Goal: Information Seeking & Learning: Learn about a topic

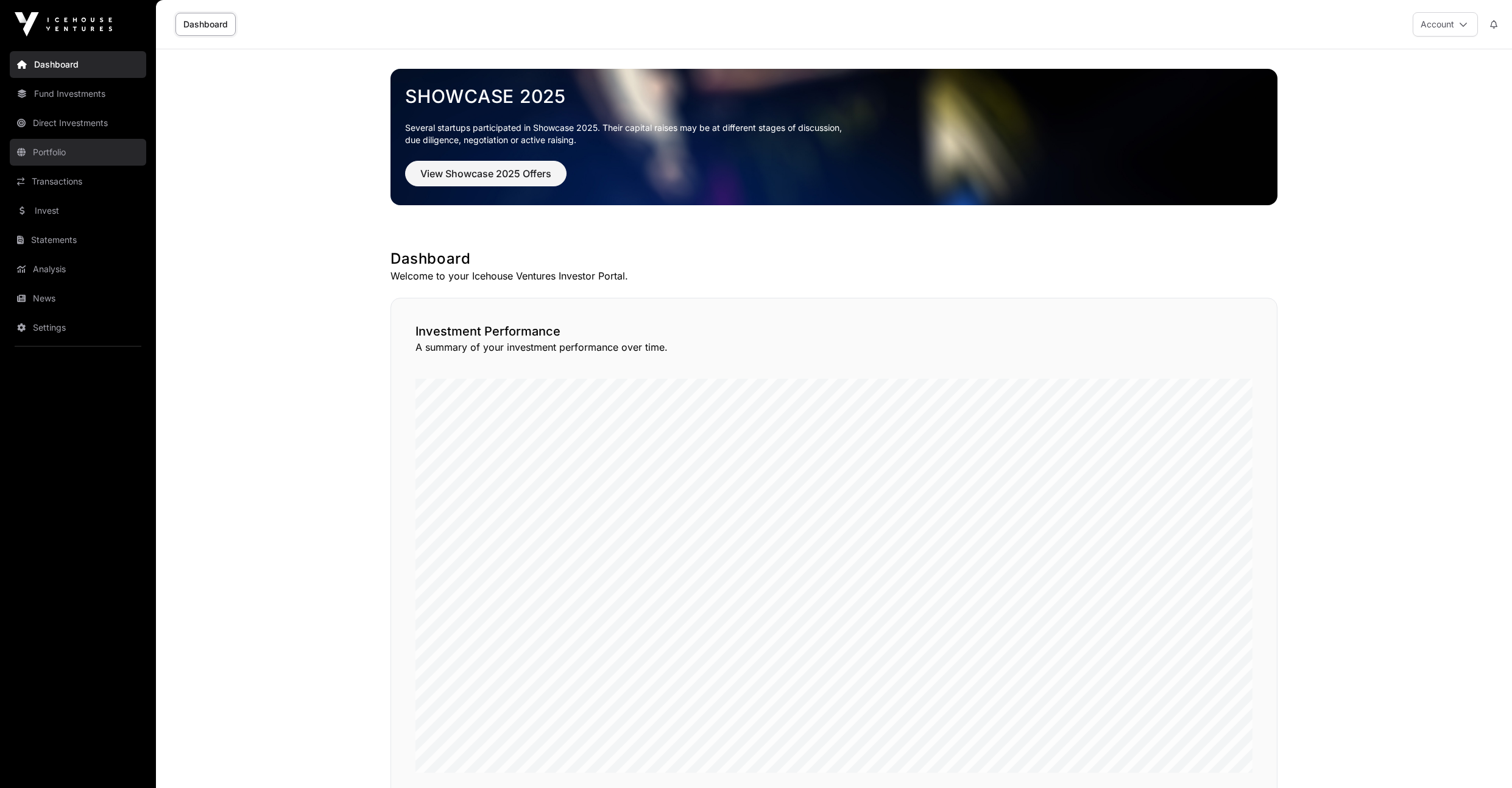
click at [71, 149] on link "Portfolio" at bounding box center [78, 151] width 137 height 27
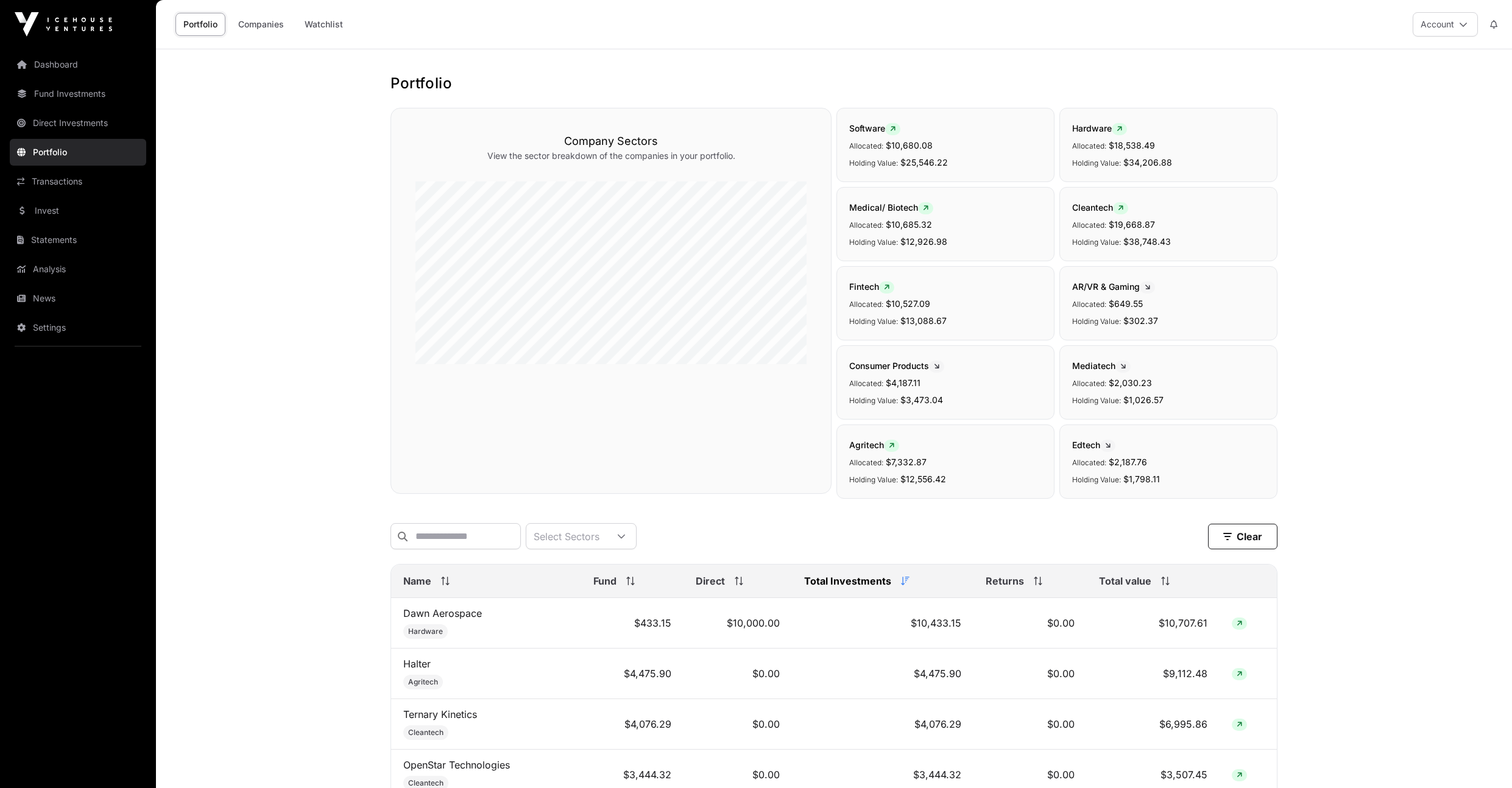
click at [1123, 598] on th "Total value" at bounding box center [1153, 581] width 132 height 34
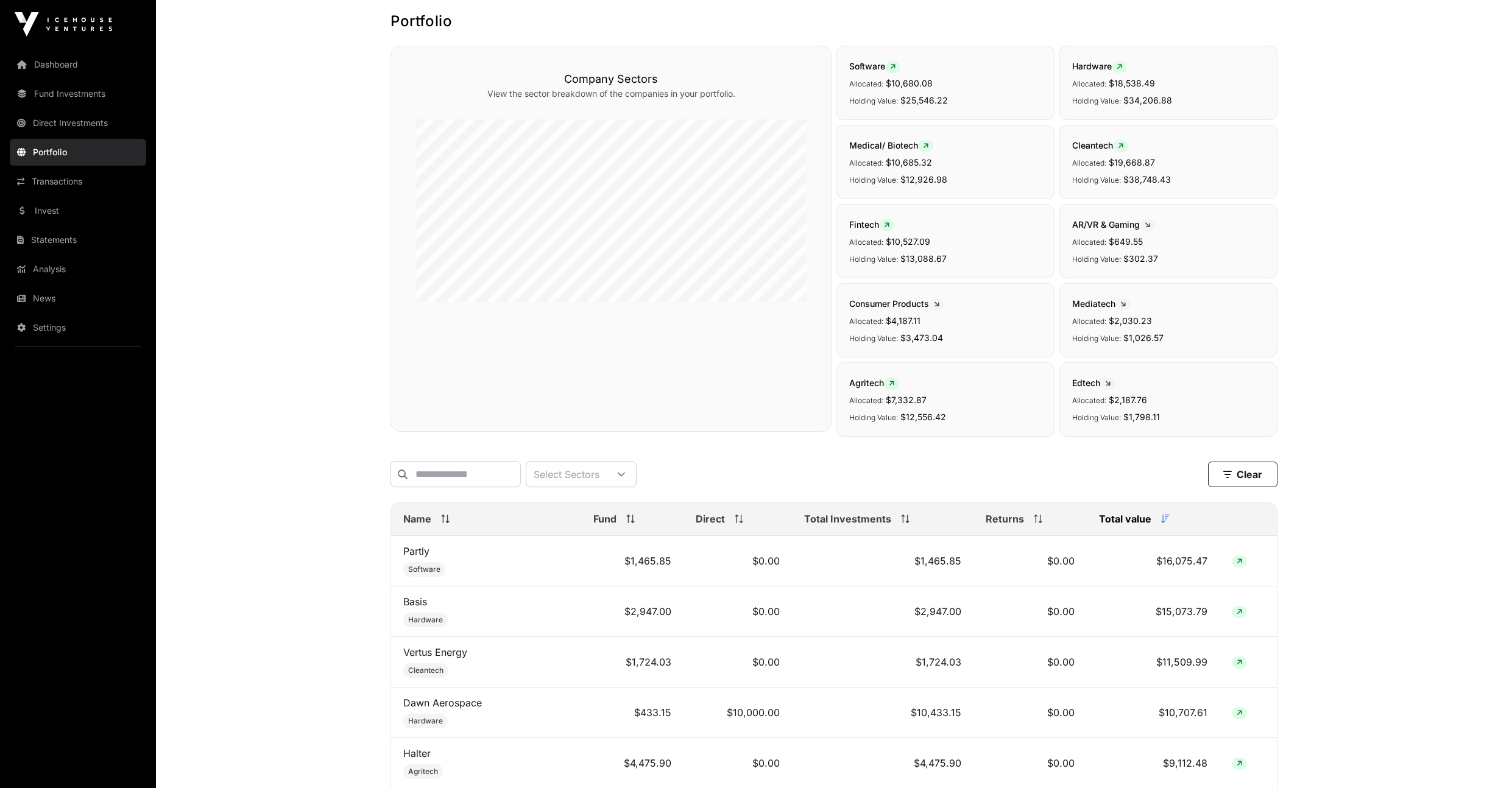
scroll to position [73, 0]
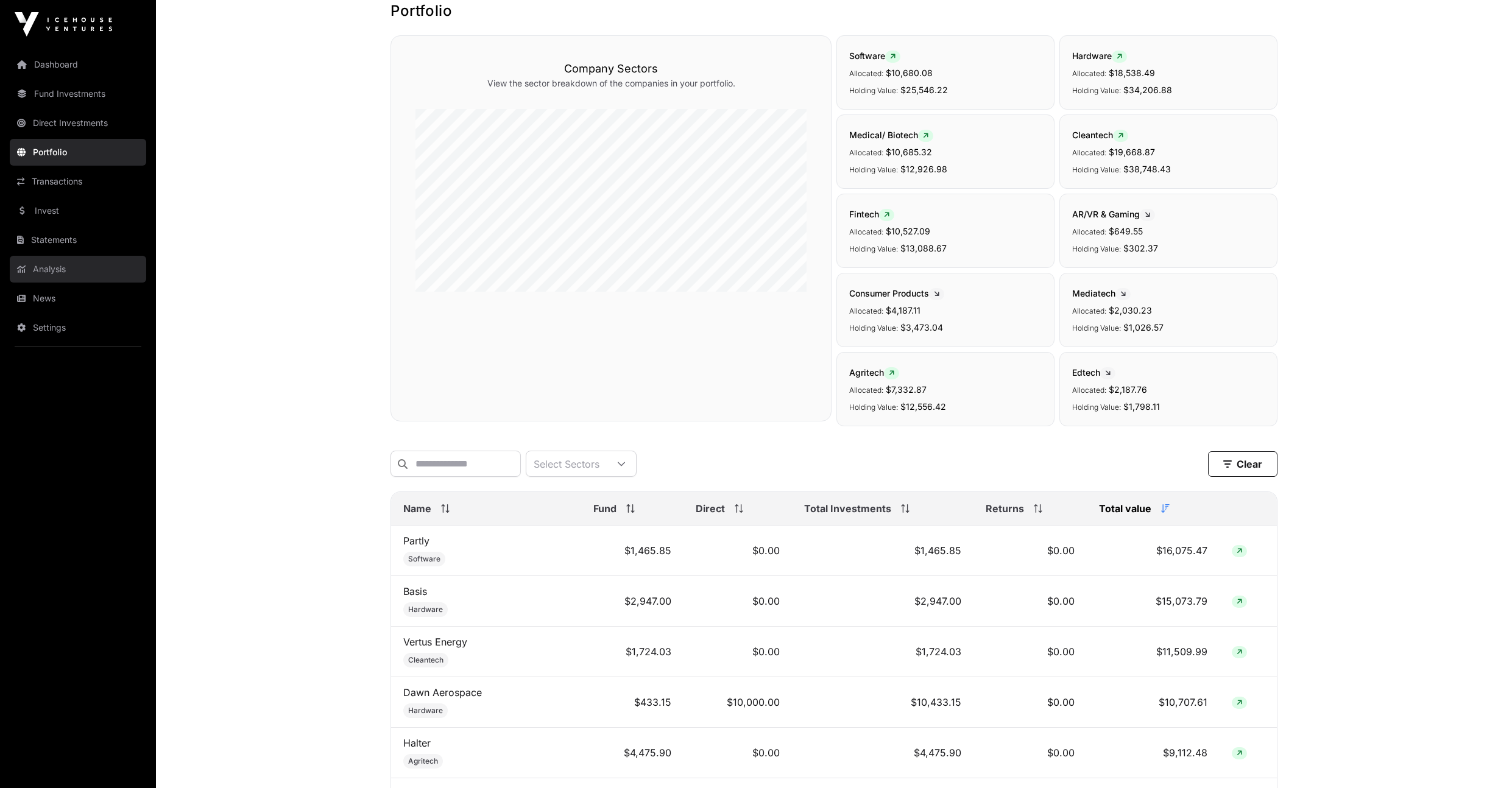
click at [63, 268] on link "Analysis" at bounding box center [78, 269] width 137 height 27
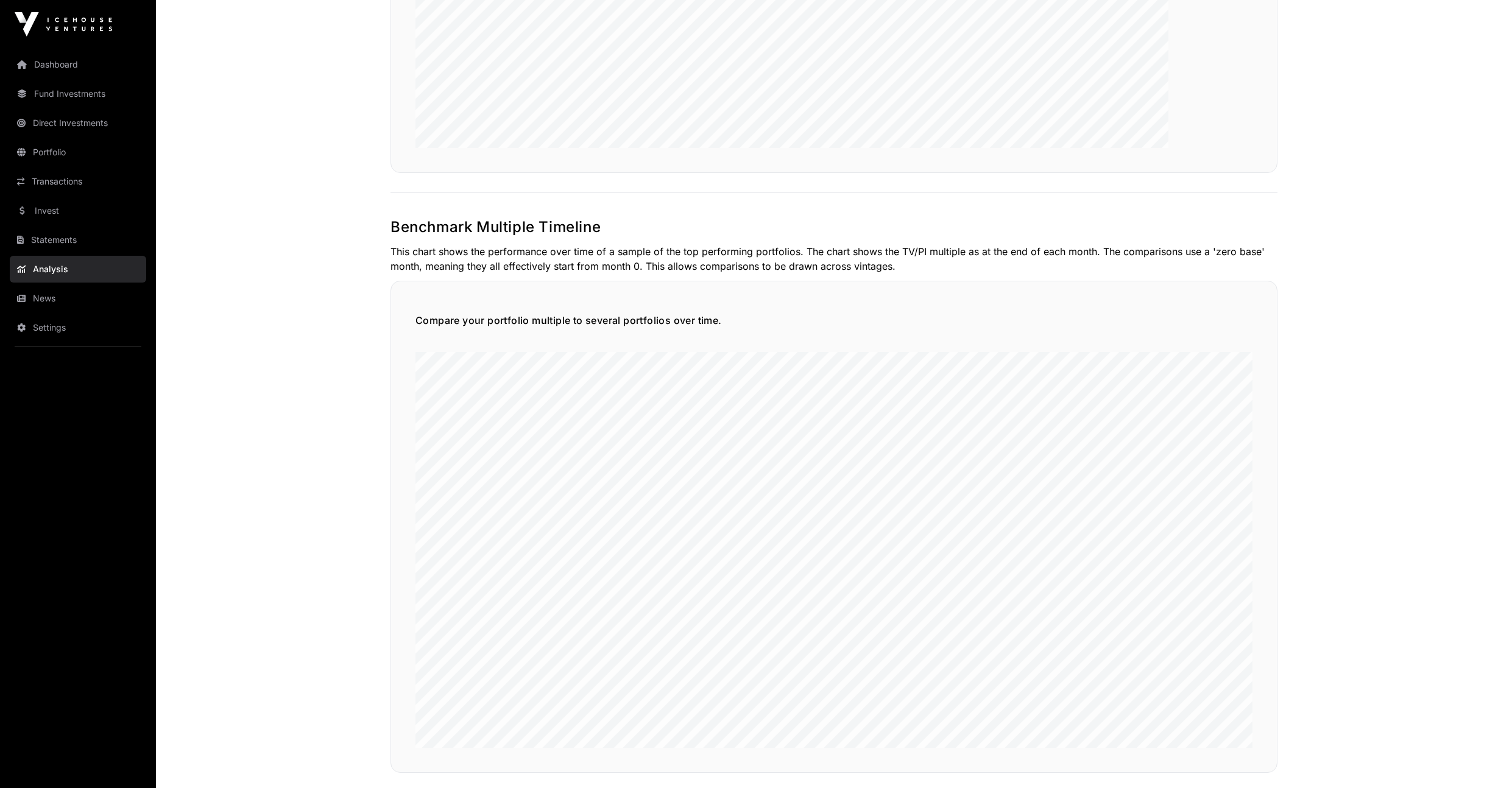
scroll to position [2726, 0]
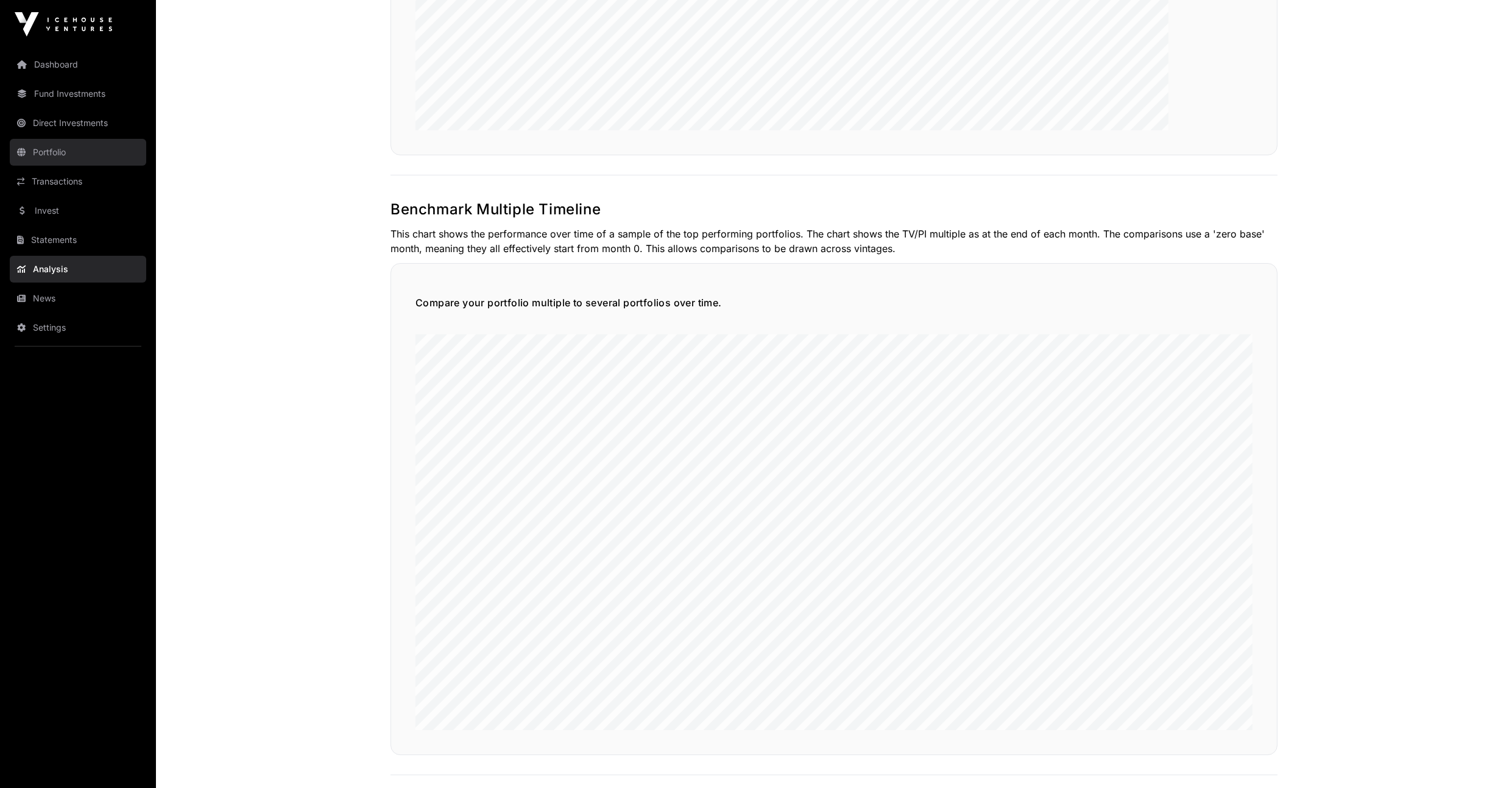
click at [73, 162] on link "Portfolio" at bounding box center [78, 151] width 137 height 27
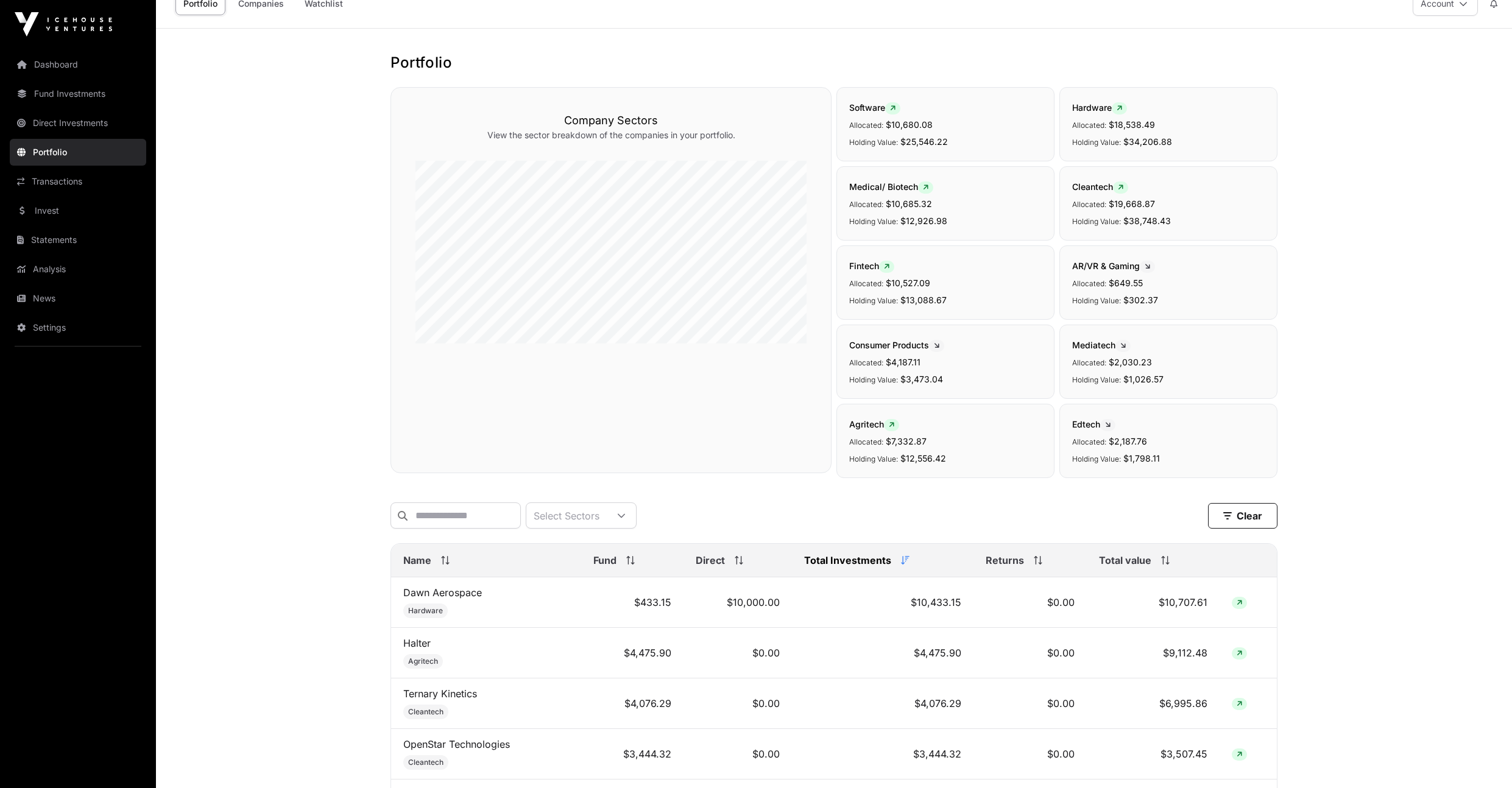
scroll to position [198, 0]
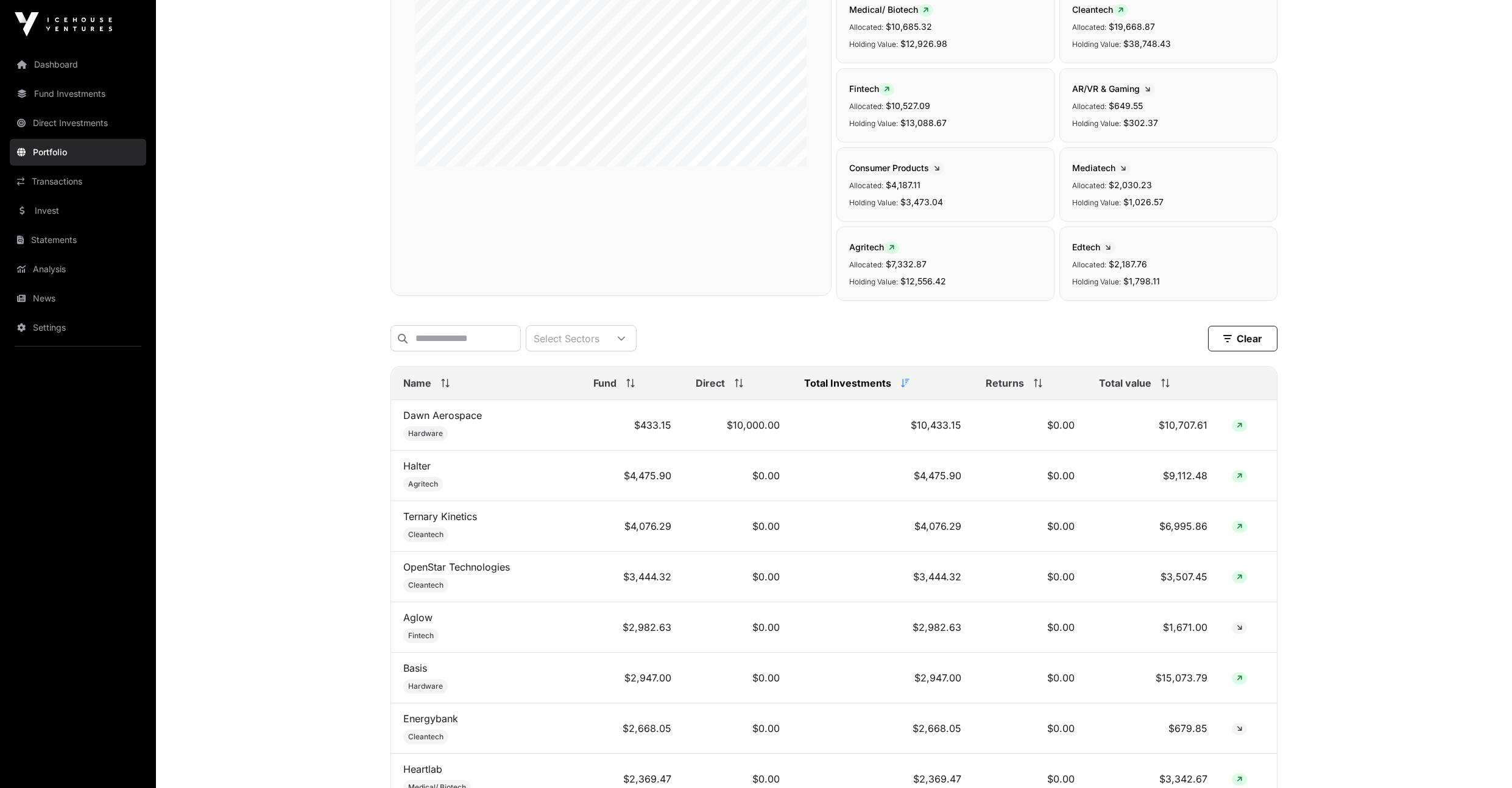
click at [1144, 386] on span "Total value" at bounding box center [1125, 382] width 53 height 15
click at [423, 622] on link "Halter" at bounding box center [417, 618] width 28 height 12
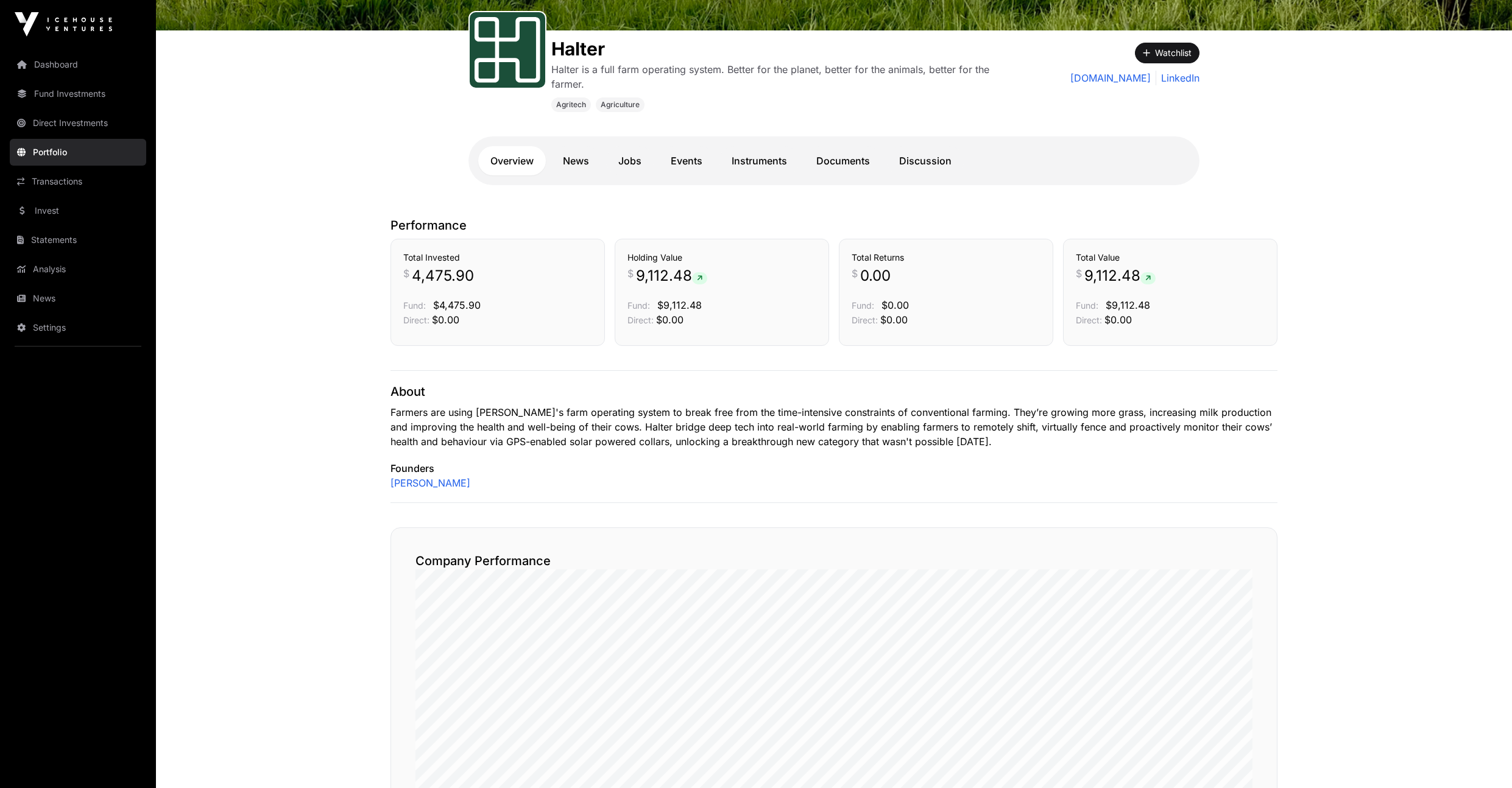
scroll to position [298, 0]
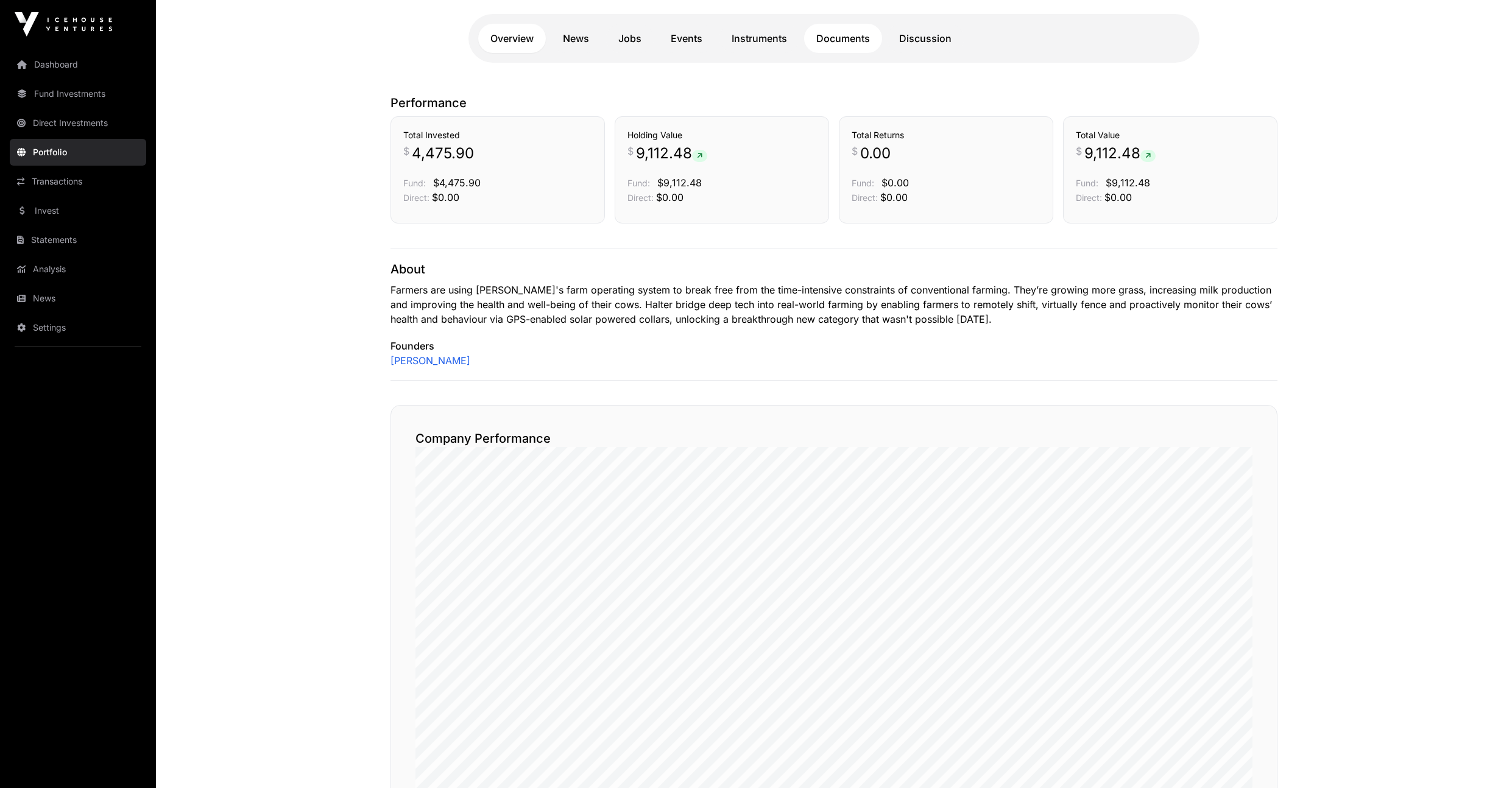
click at [806, 35] on link "Documents" at bounding box center [843, 38] width 78 height 29
click at [768, 35] on link "Instruments" at bounding box center [759, 38] width 80 height 29
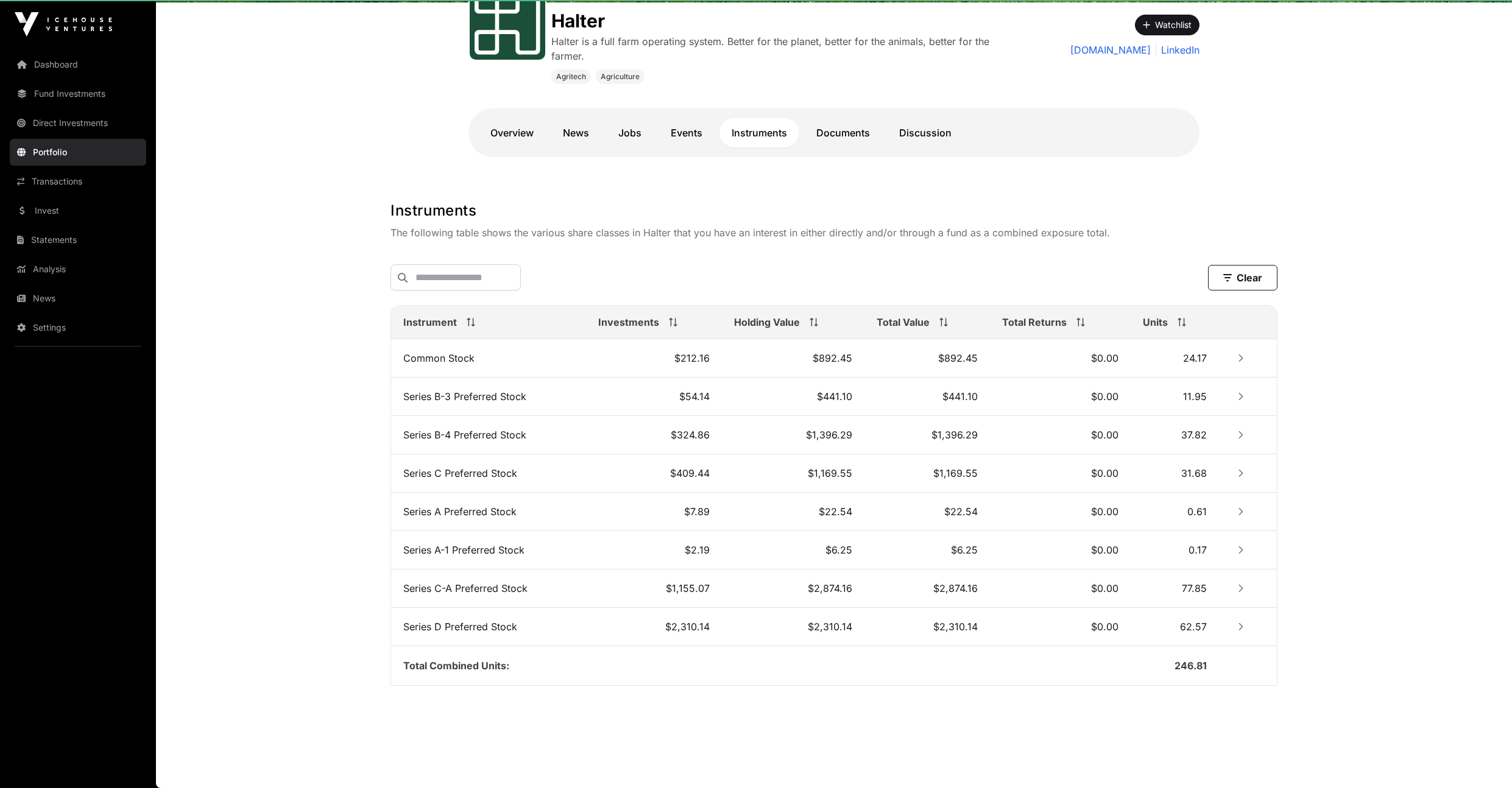
scroll to position [205, 0]
click at [872, 132] on link "Documents" at bounding box center [843, 133] width 78 height 29
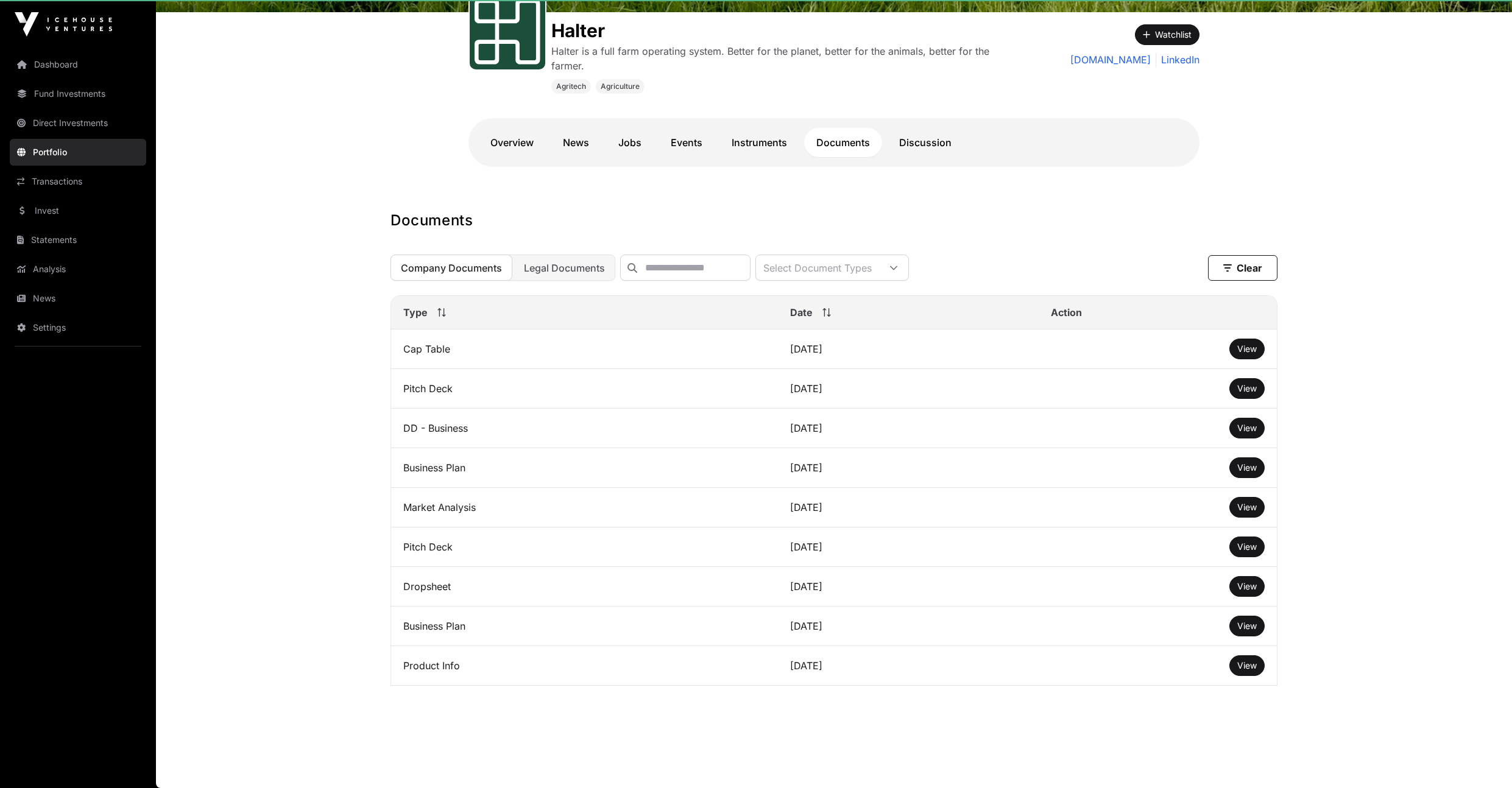
scroll to position [202, 0]
click at [771, 145] on link "Instruments" at bounding box center [759, 143] width 80 height 29
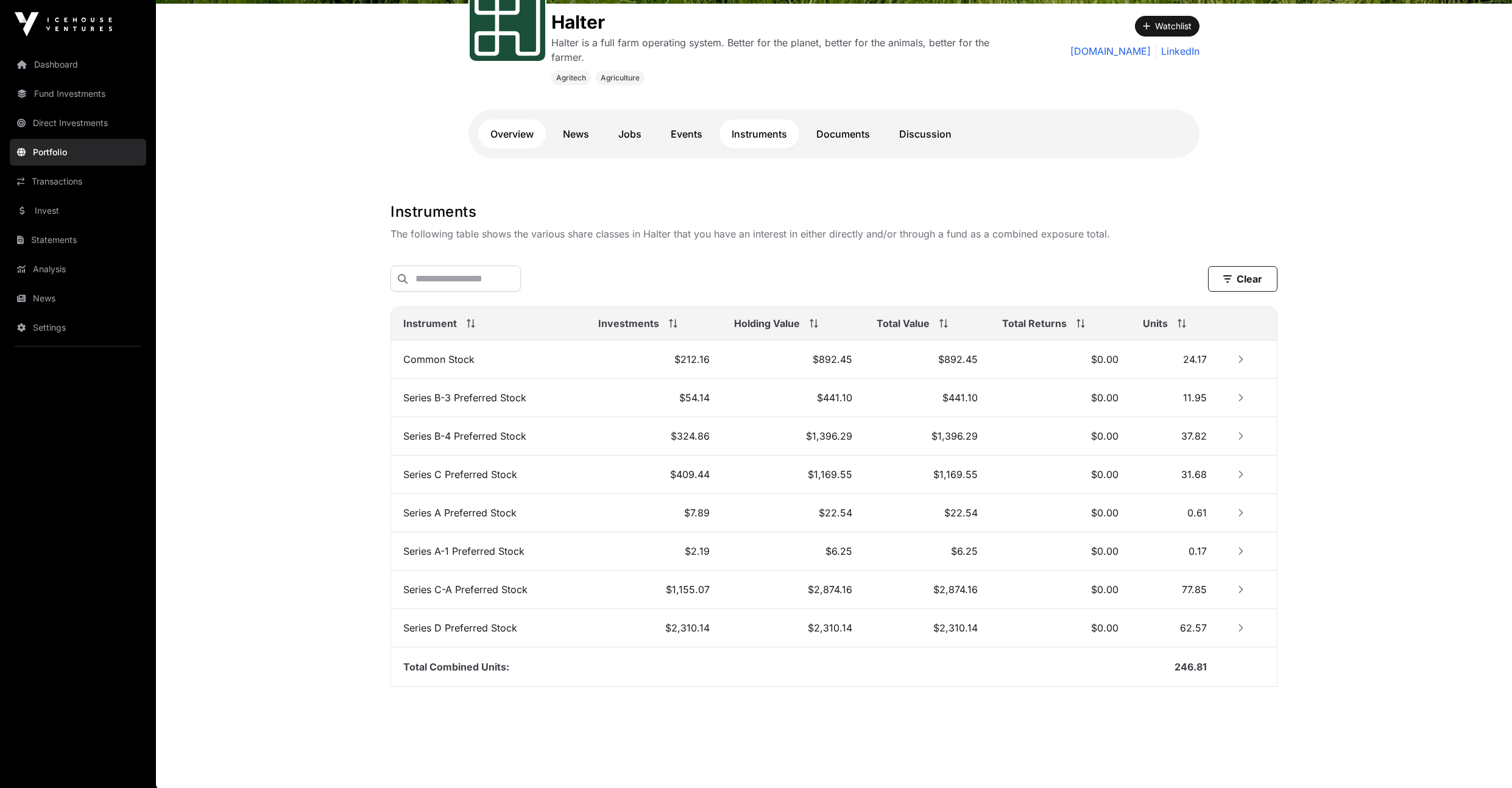
click at [519, 127] on link "Overview" at bounding box center [512, 134] width 68 height 29
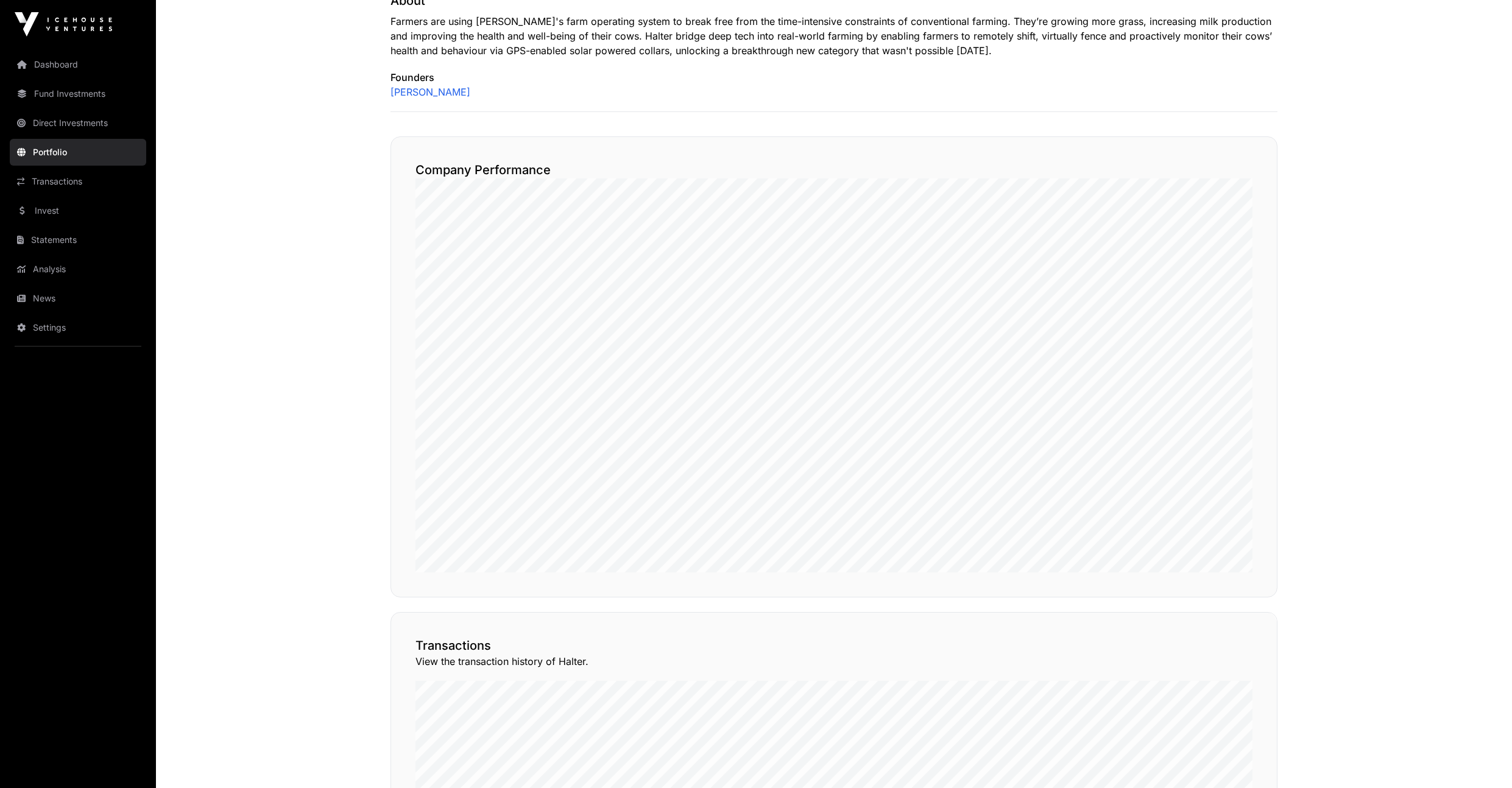
scroll to position [931, 0]
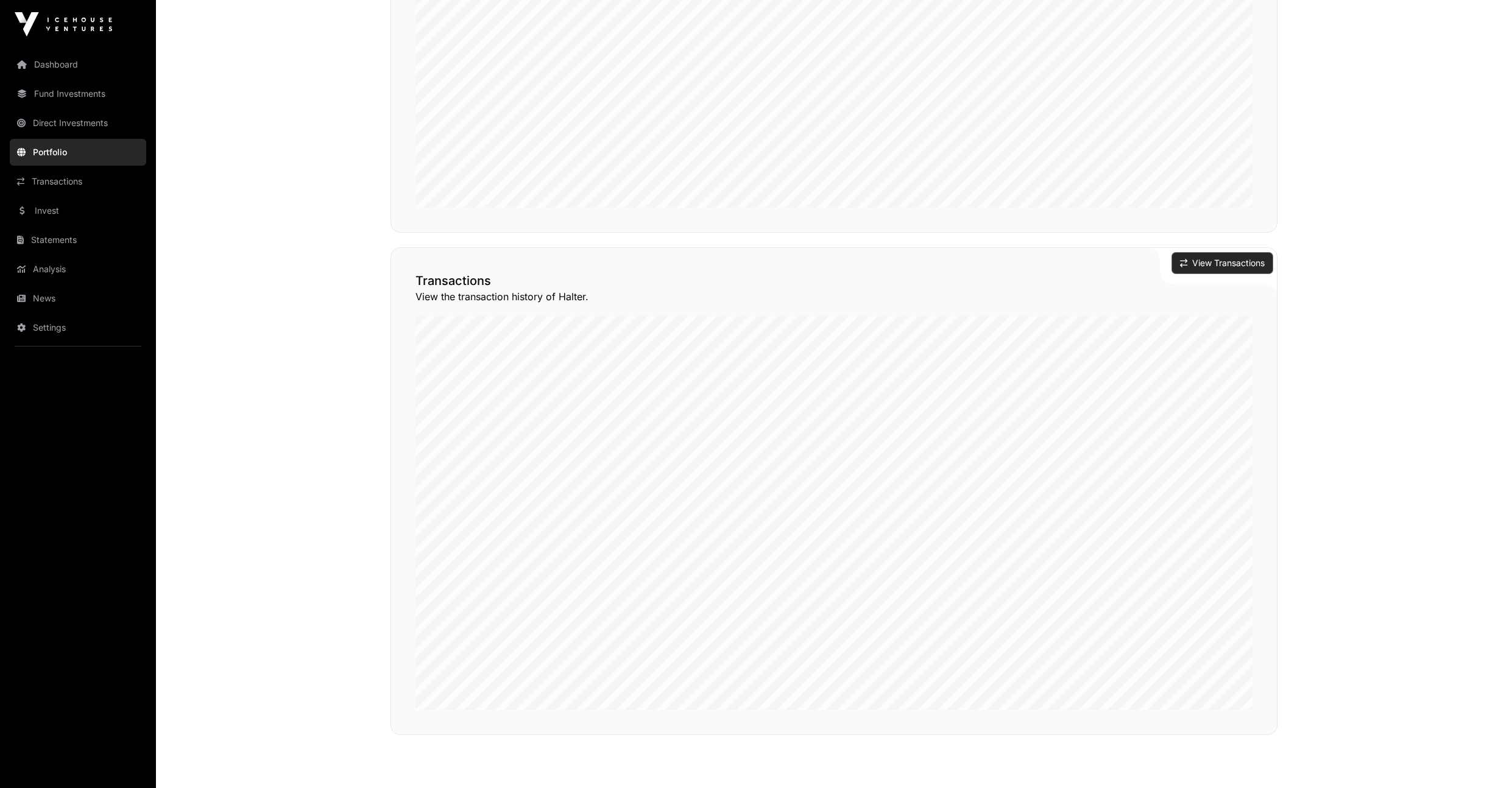
click at [1219, 259] on button "View Transactions" at bounding box center [1222, 263] width 100 height 21
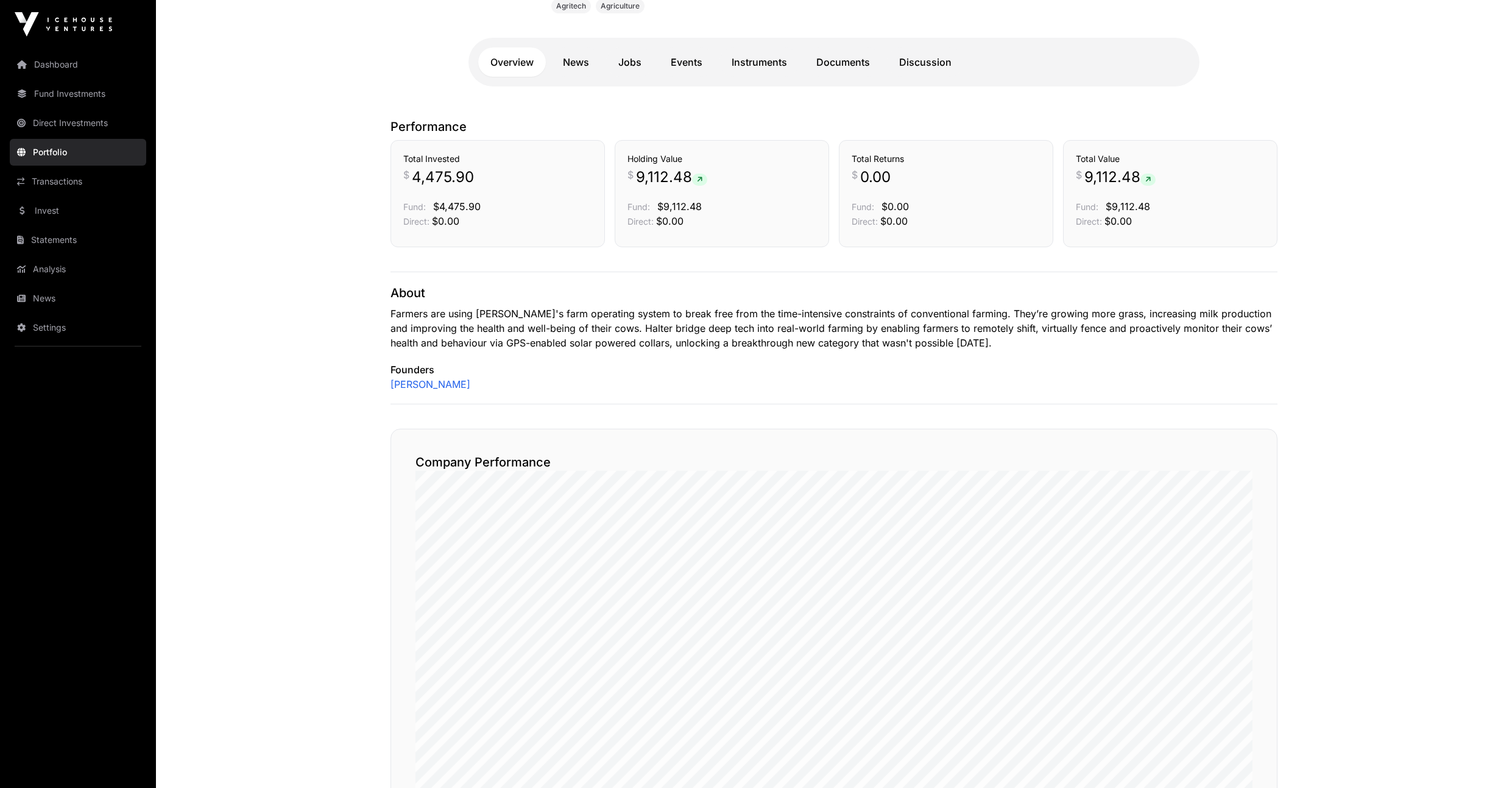
scroll to position [69, 0]
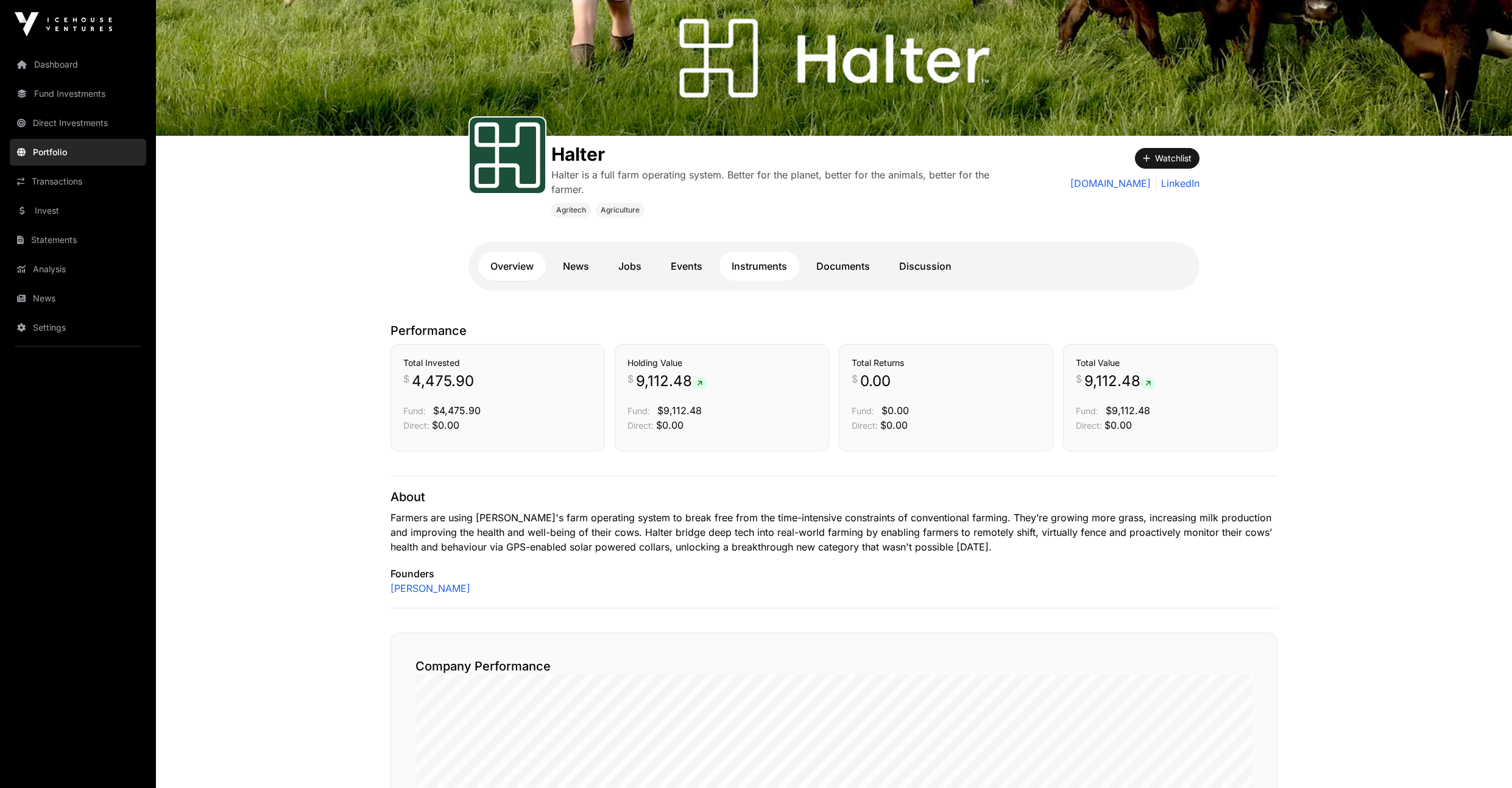
click at [776, 257] on link "Instruments" at bounding box center [759, 266] width 80 height 29
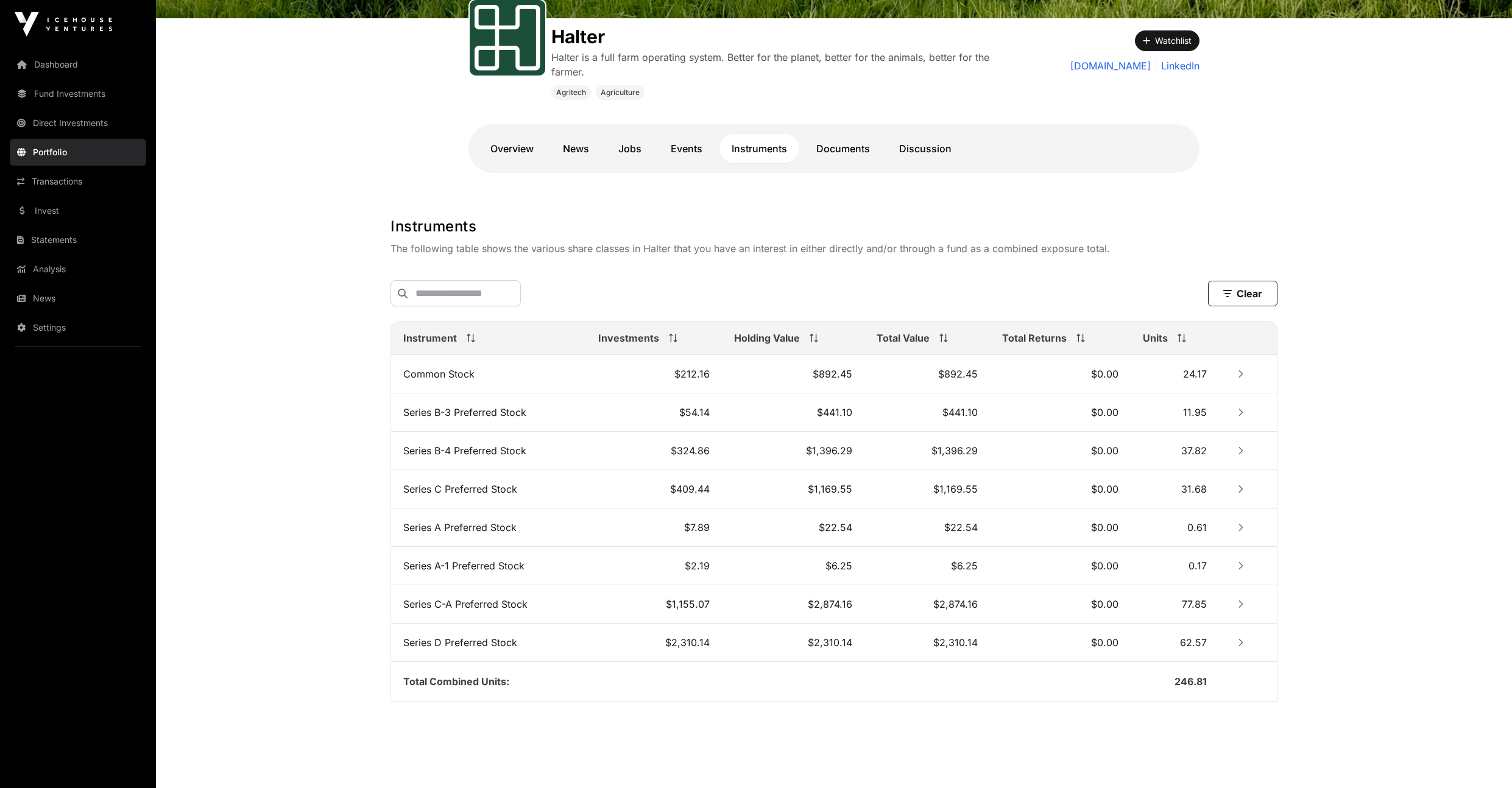
scroll to position [205, 0]
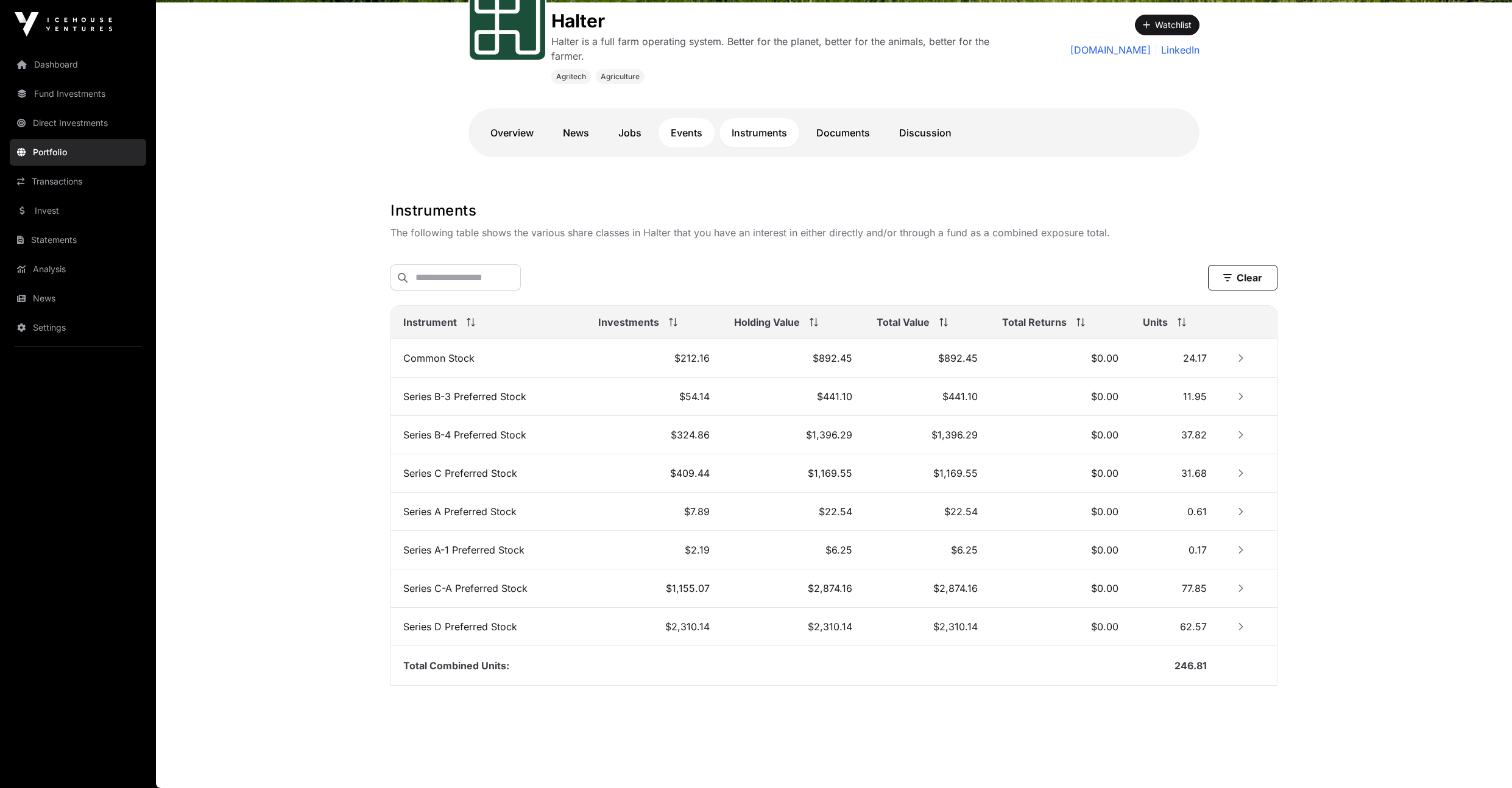
click at [691, 135] on link "Events" at bounding box center [686, 133] width 56 height 29
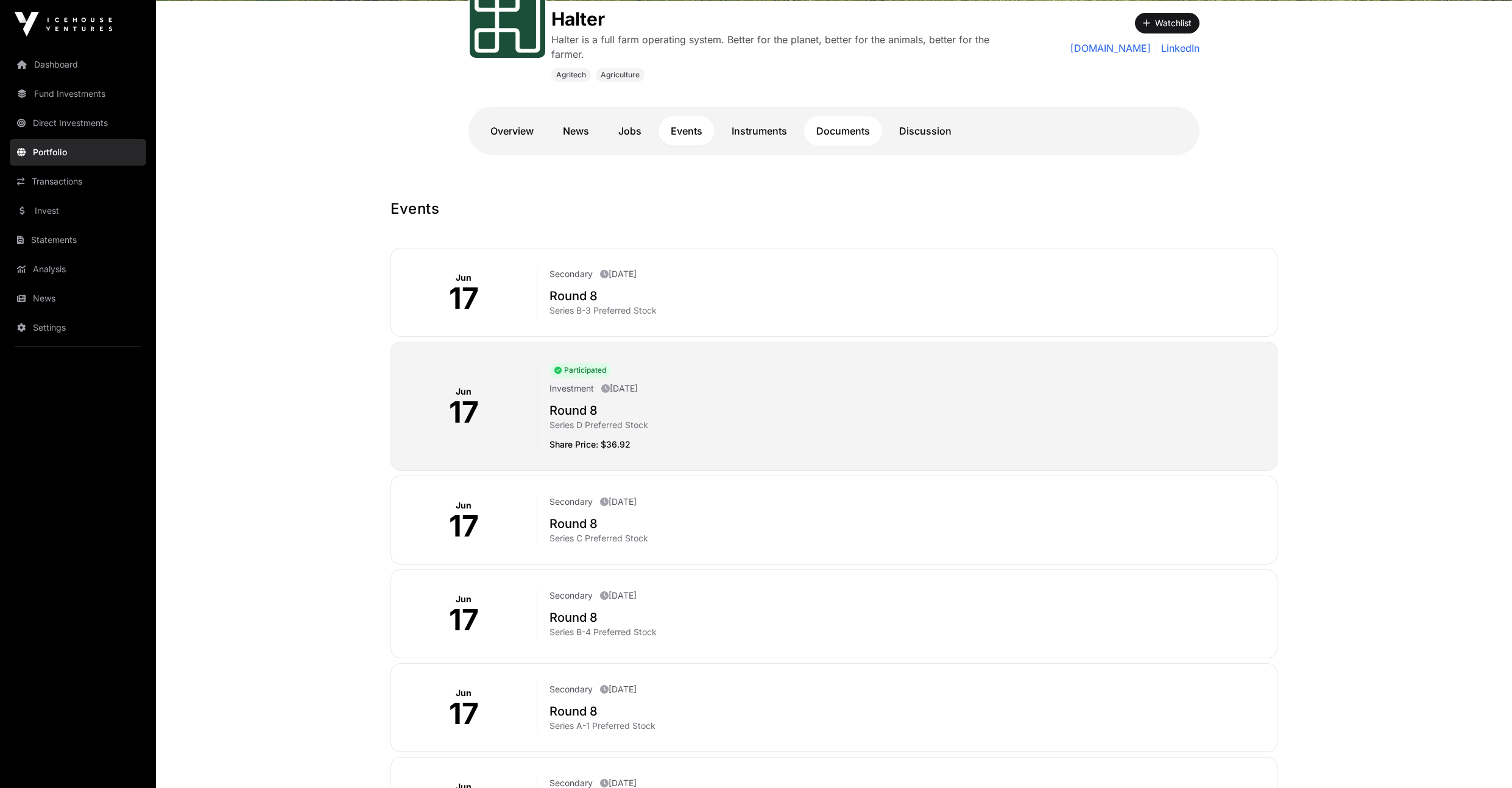
click at [828, 137] on link "Documents" at bounding box center [843, 131] width 78 height 29
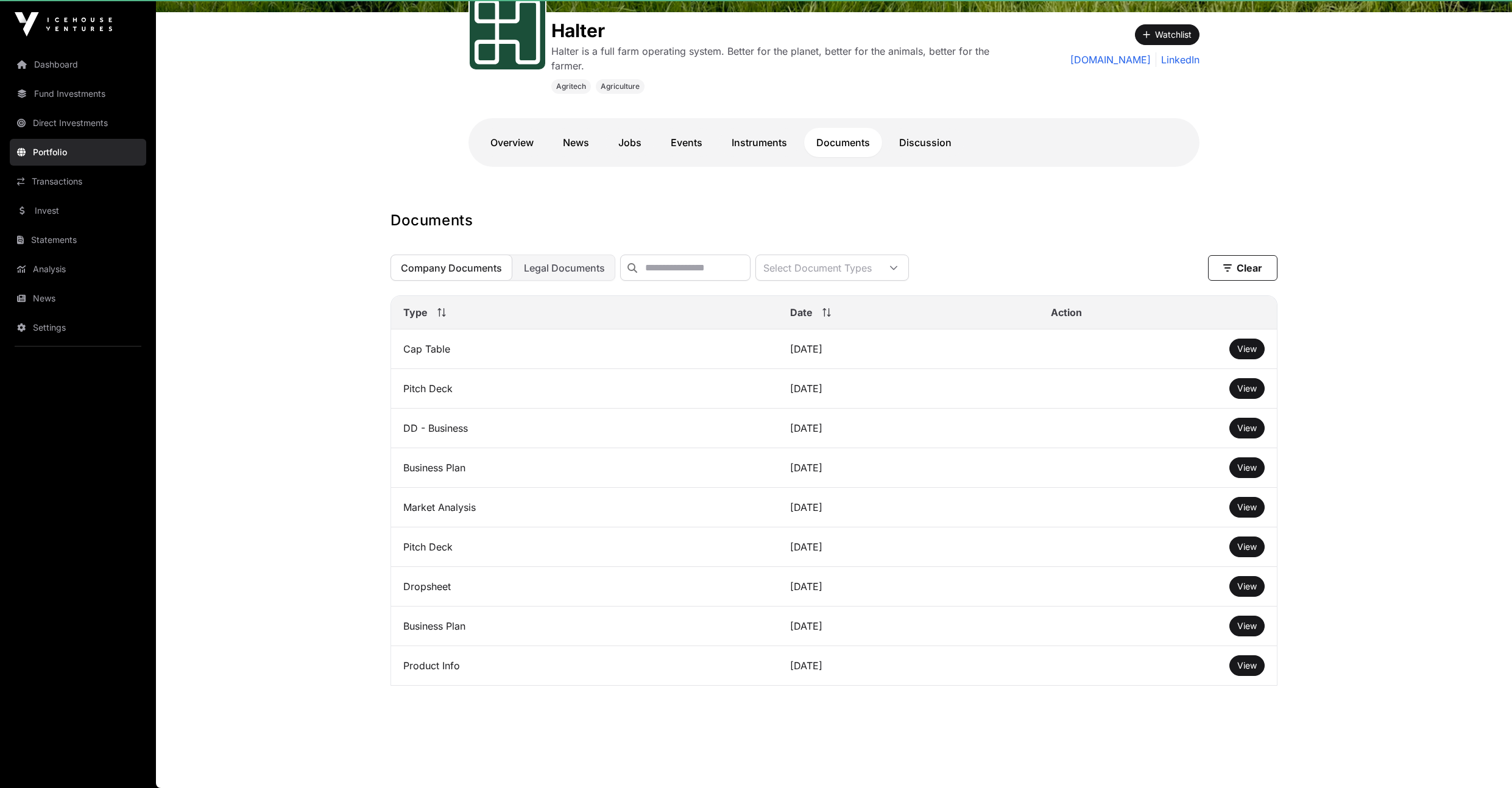
scroll to position [202, 0]
click at [900, 138] on link "Discussion" at bounding box center [925, 143] width 77 height 29
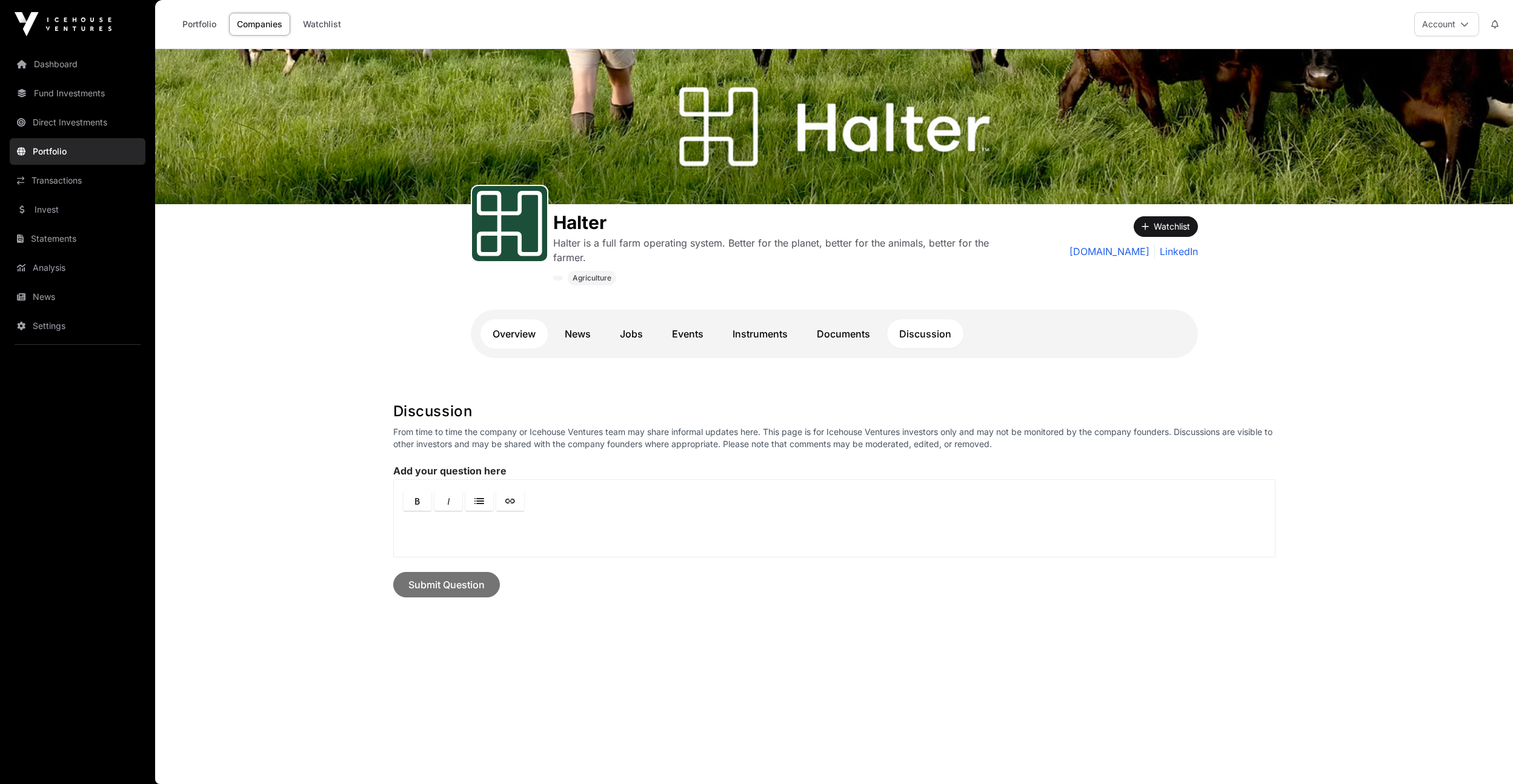
click at [516, 335] on link "Overview" at bounding box center [514, 334] width 67 height 29
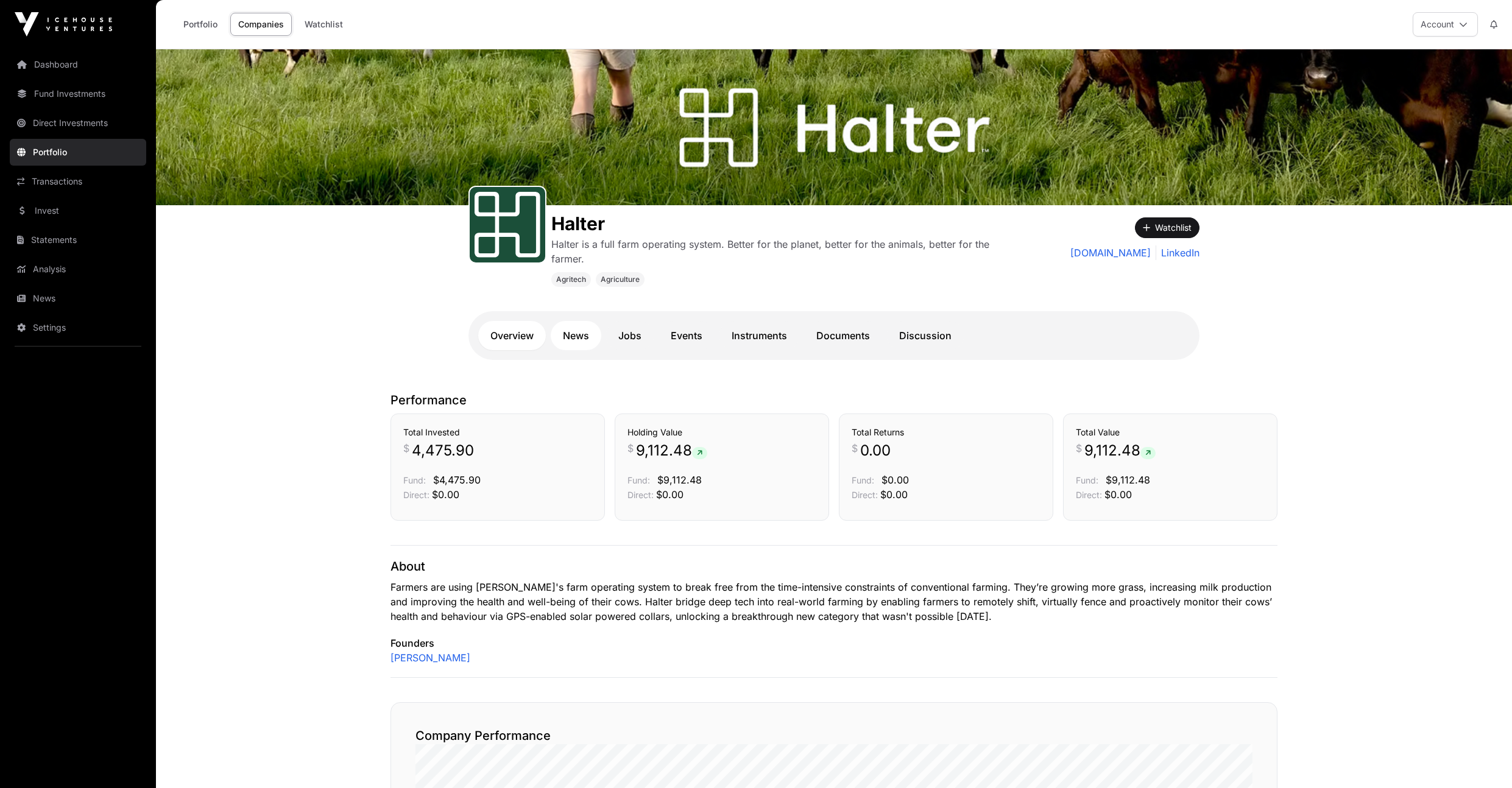
click at [574, 338] on link "News" at bounding box center [576, 336] width 50 height 29
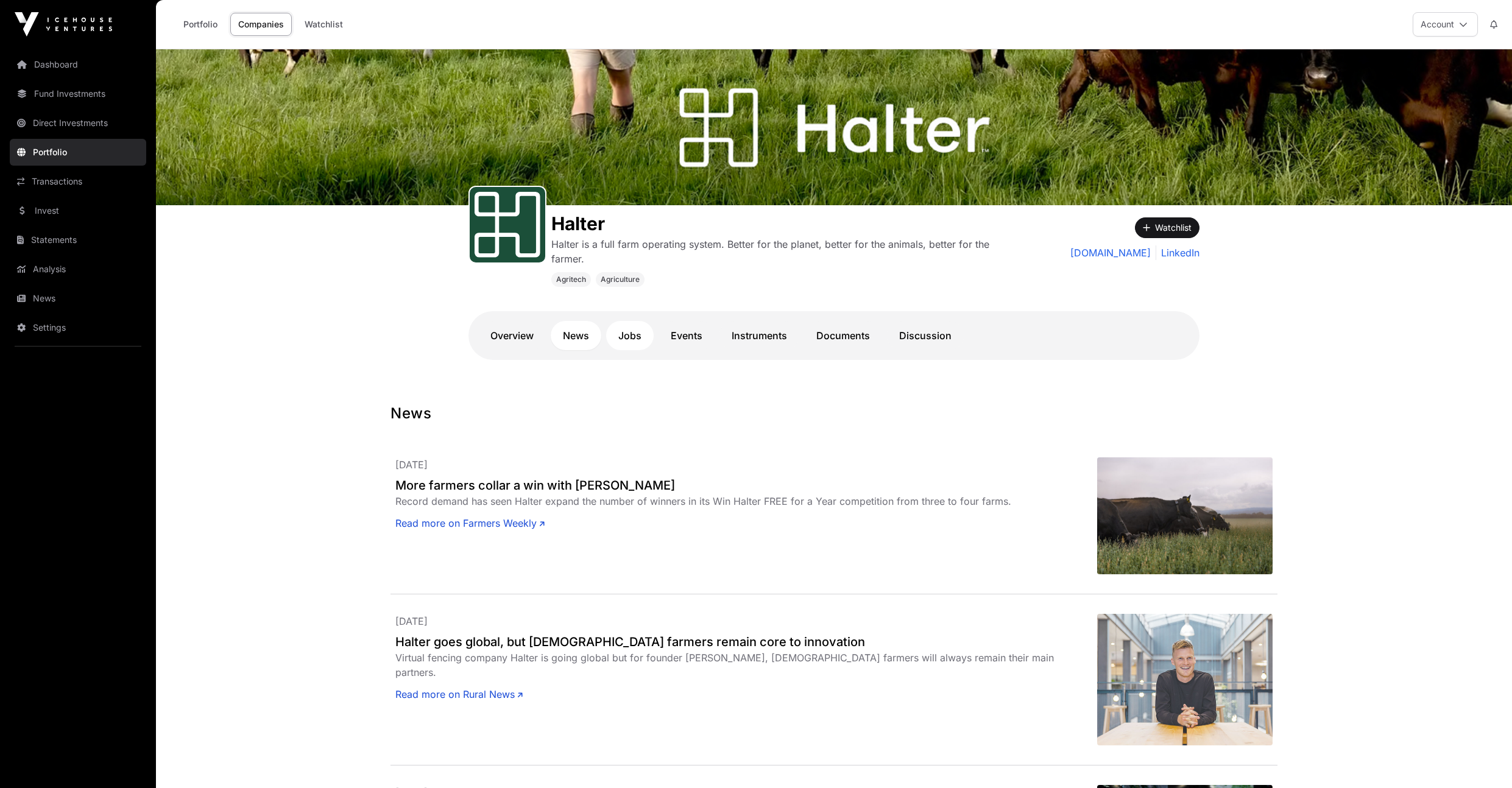
click at [610, 333] on link "Jobs" at bounding box center [629, 336] width 48 height 29
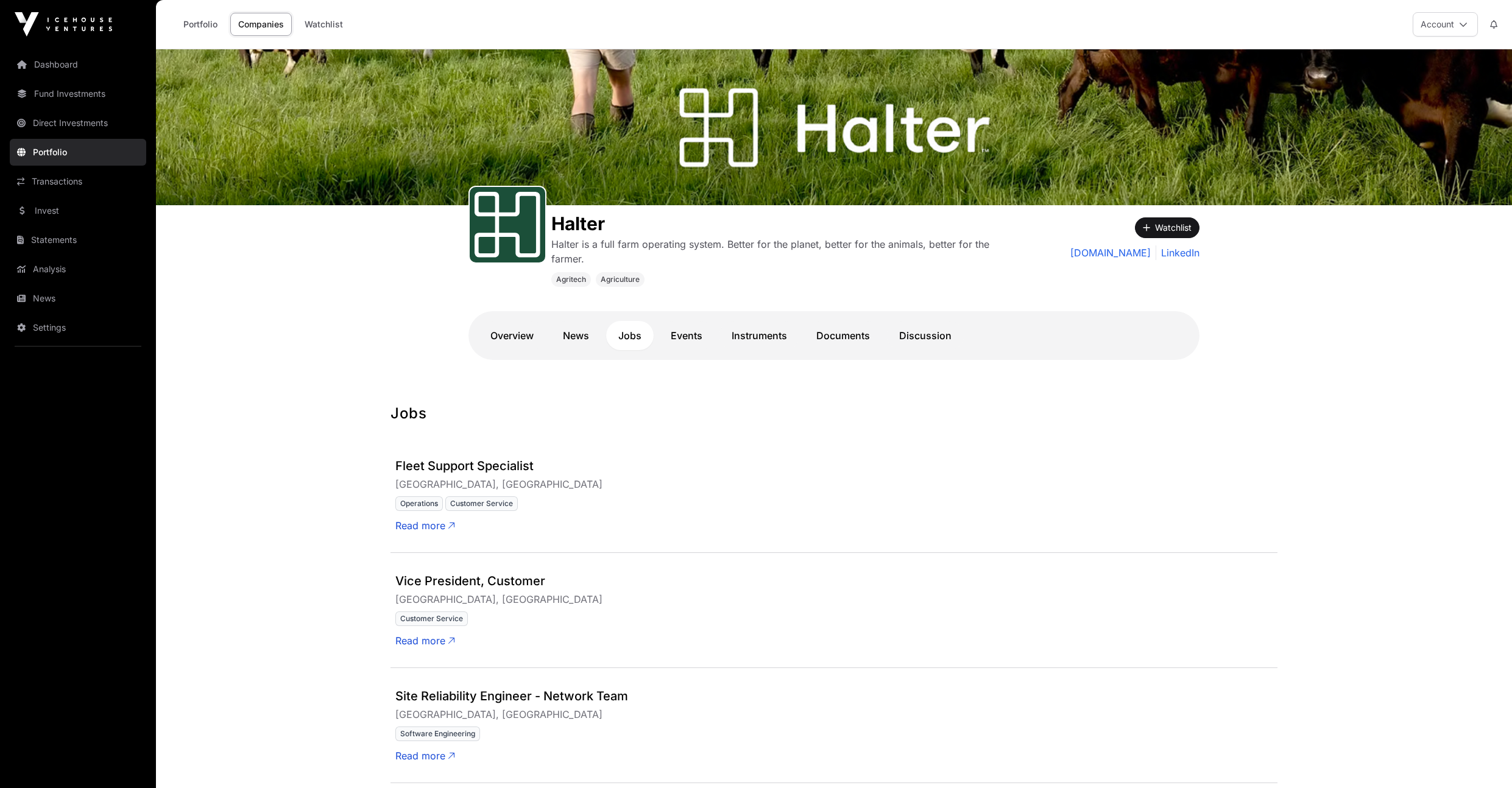
click at [28, 156] on link "Portfolio" at bounding box center [78, 151] width 137 height 27
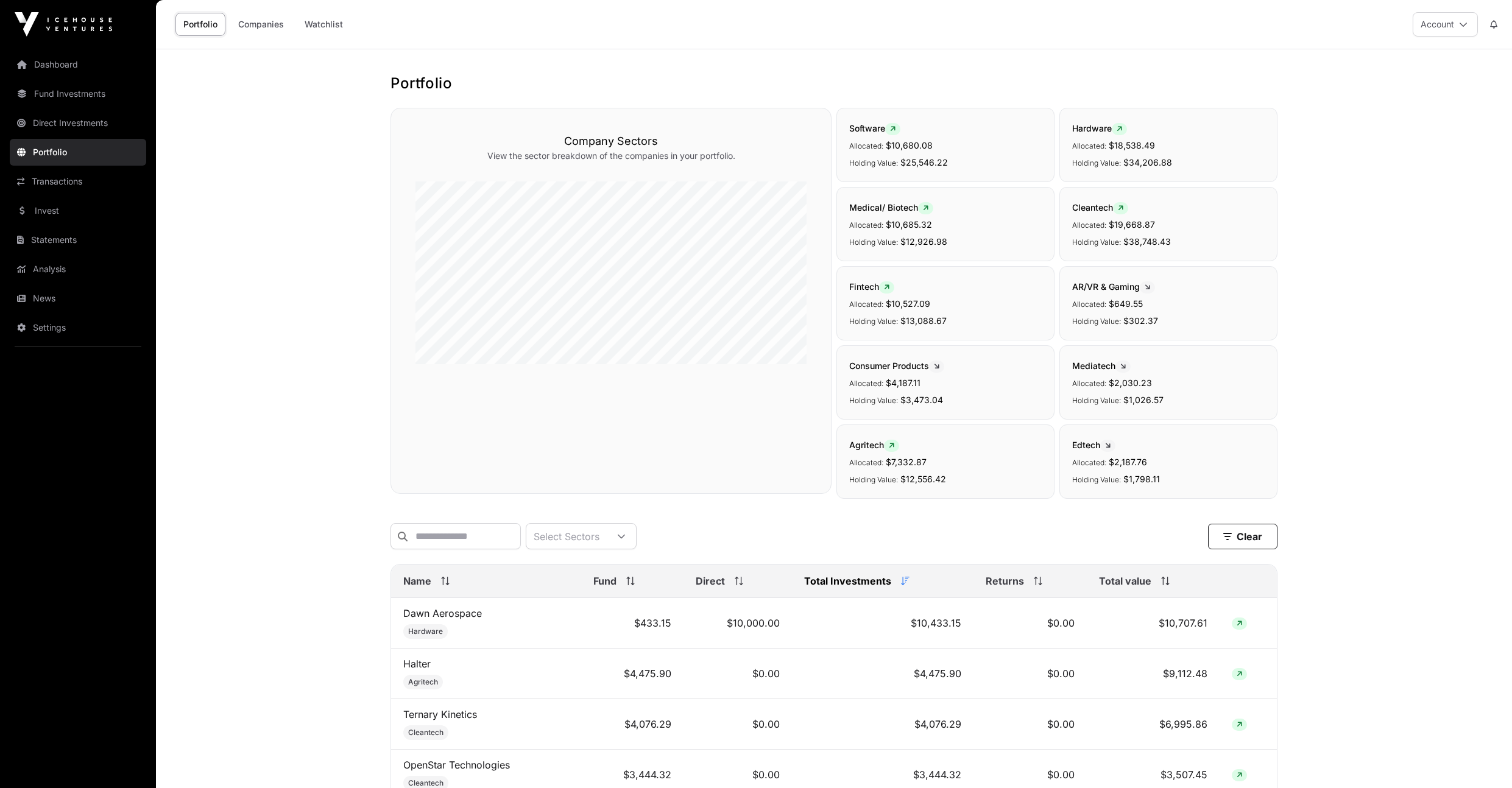
click at [1124, 584] on span "Total value" at bounding box center [1125, 580] width 53 height 15
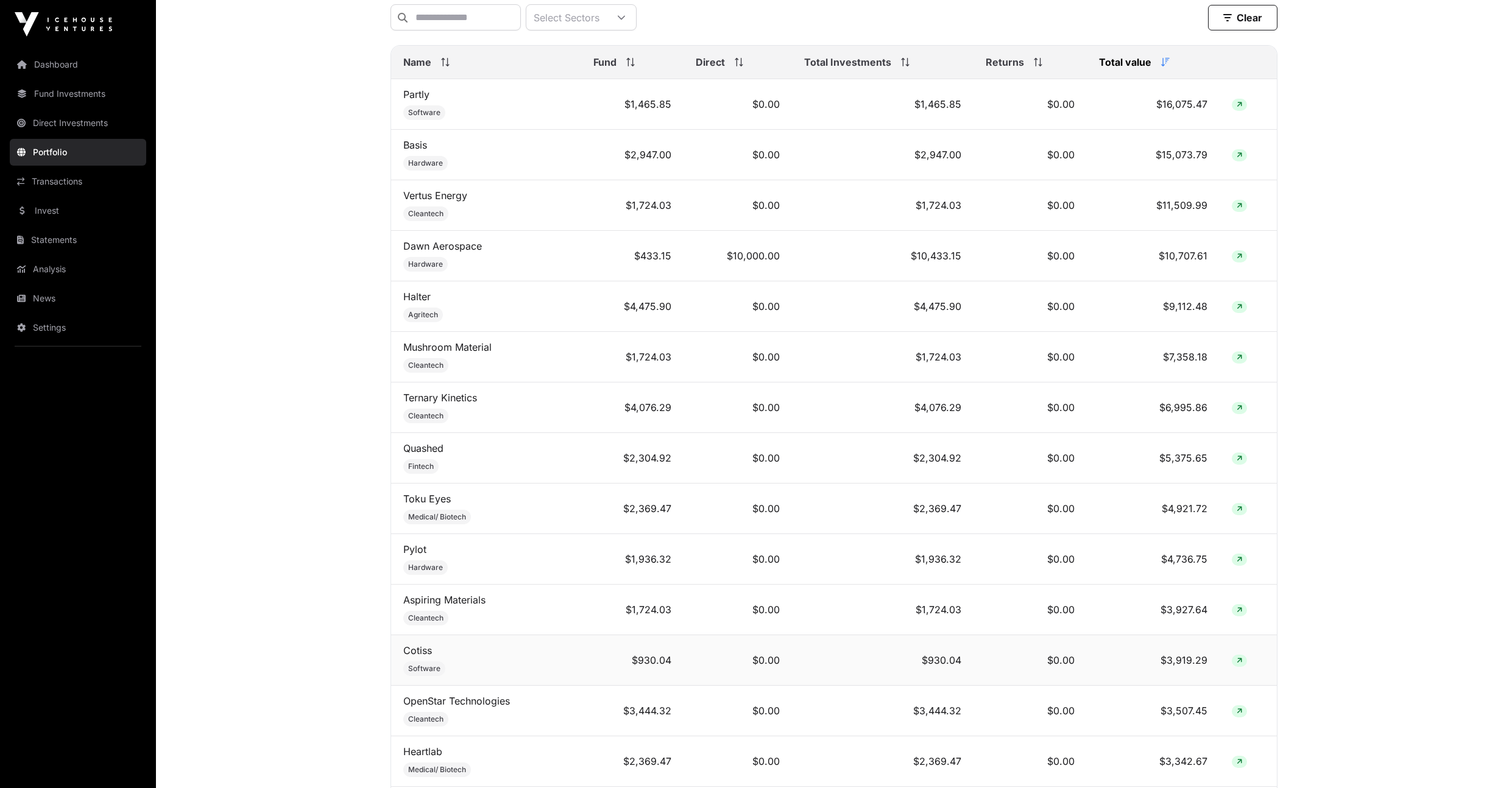
scroll to position [534, 0]
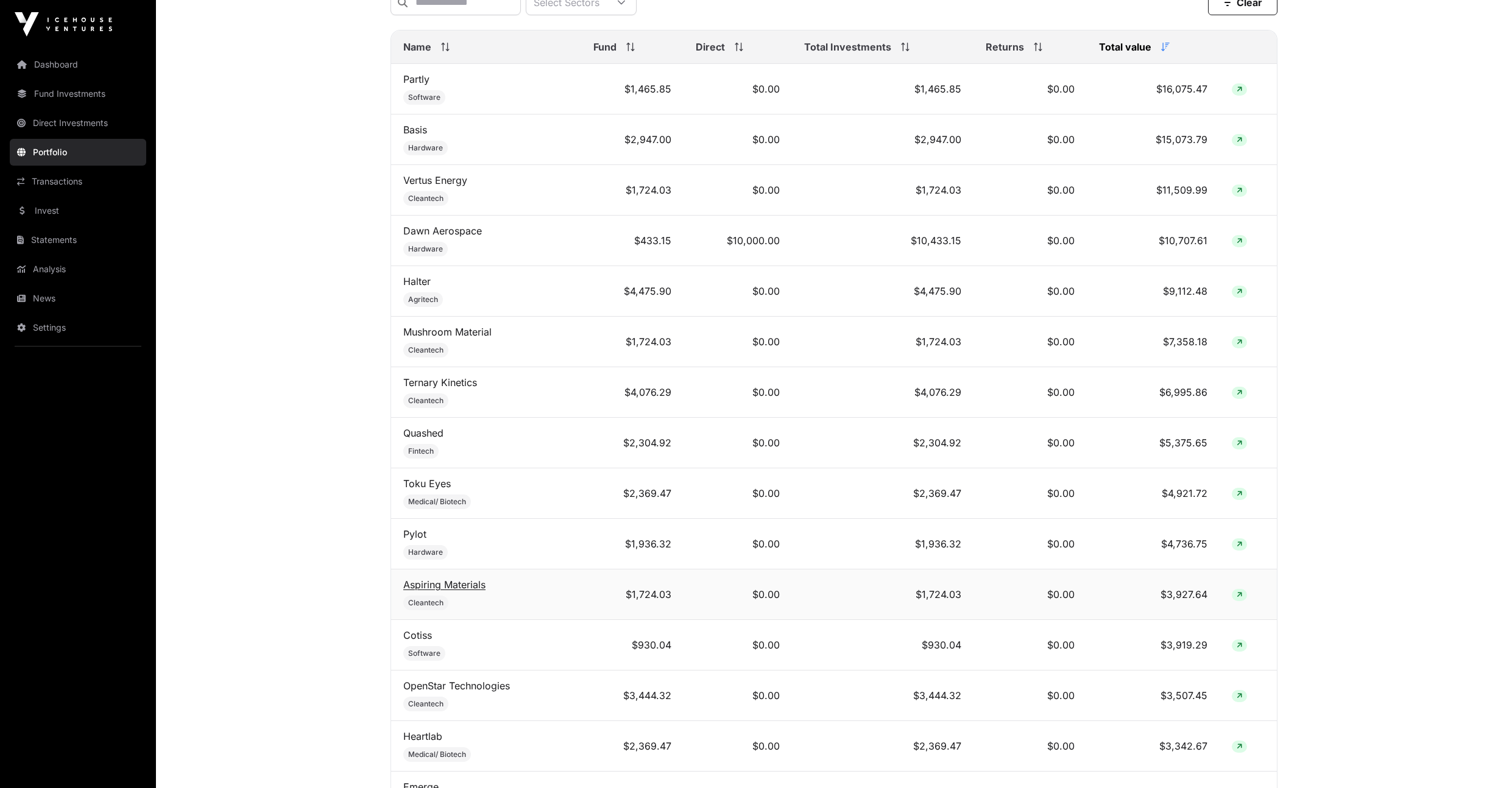
click at [476, 591] on link "Aspiring Materials" at bounding box center [444, 585] width 82 height 12
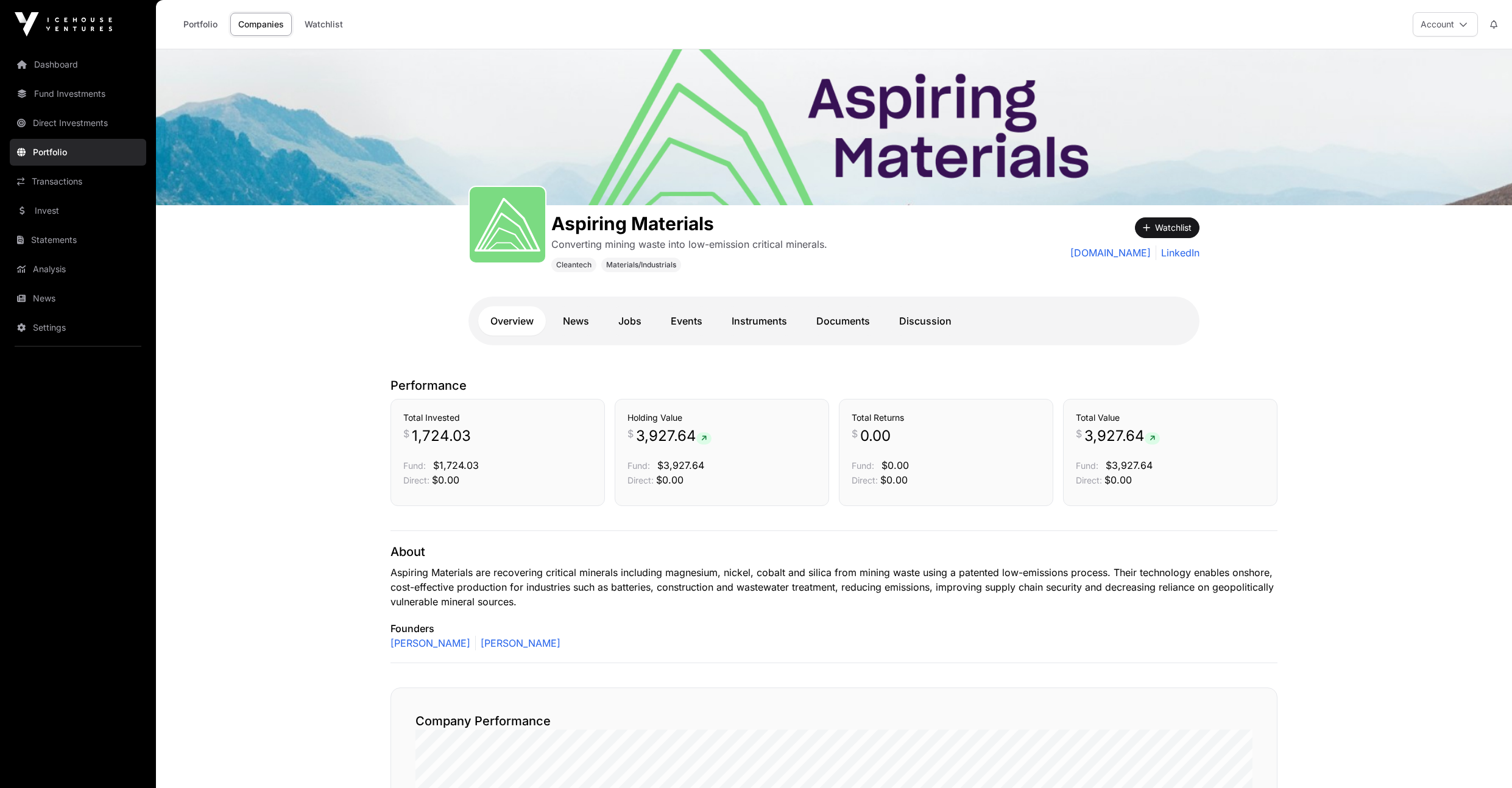
click at [743, 295] on div "Aspiring Materials Converting mining waste into low-emission critical minerals.…" at bounding box center [833, 285] width 780 height 159
click at [744, 314] on link "Instruments" at bounding box center [759, 321] width 80 height 29
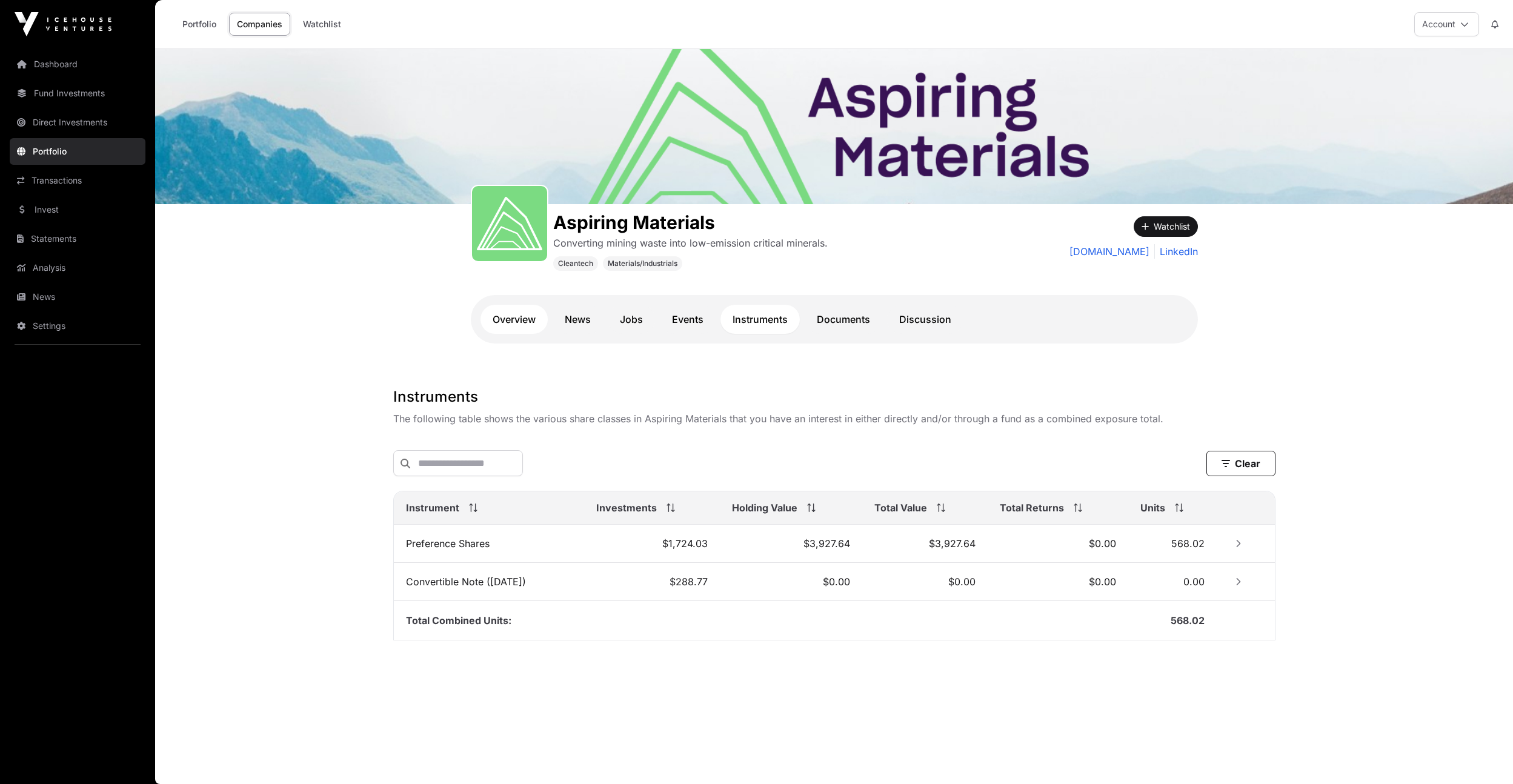
click at [533, 306] on link "Overview" at bounding box center [514, 319] width 67 height 29
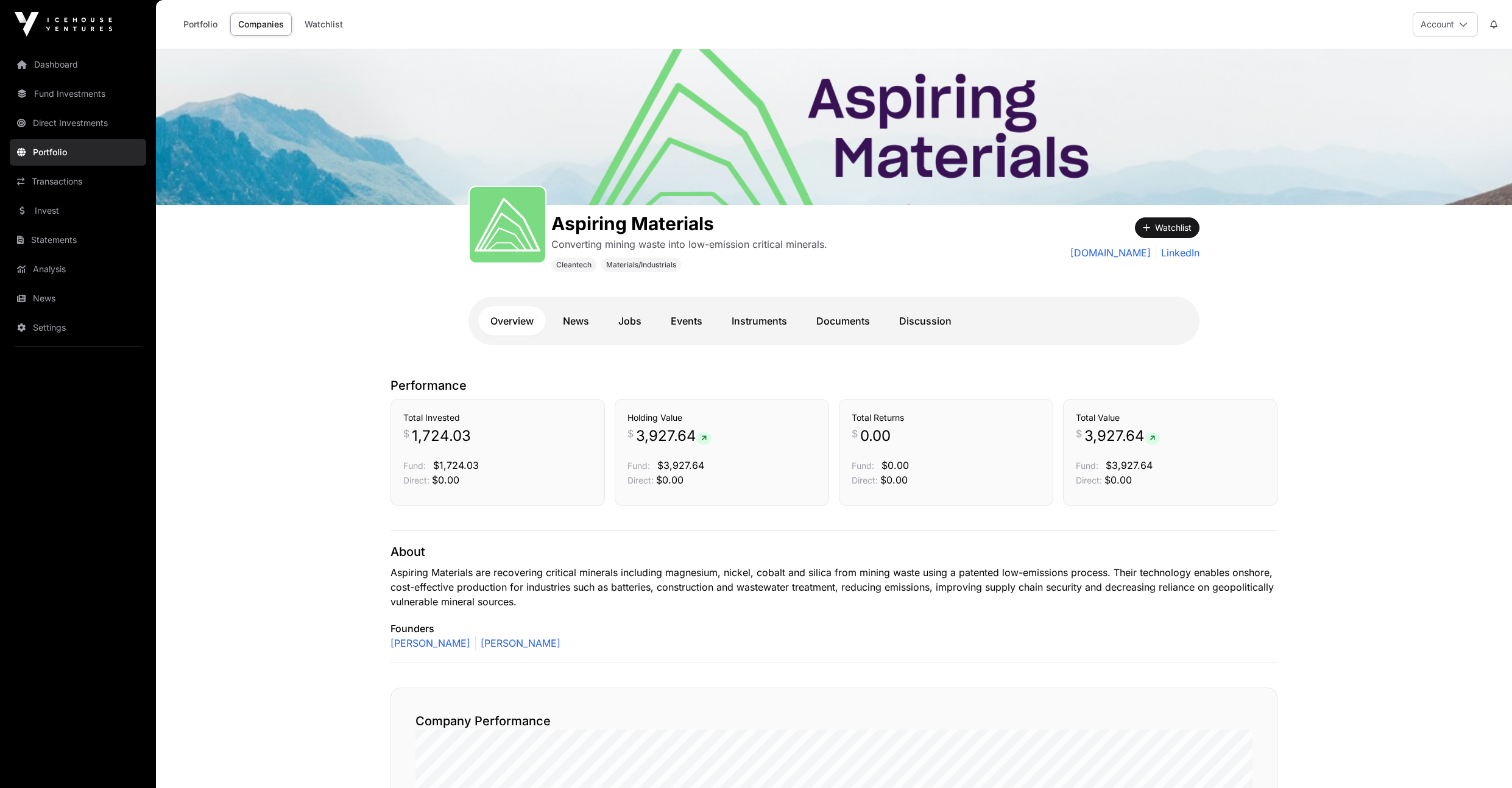
click at [530, 320] on link "Overview" at bounding box center [512, 321] width 68 height 29
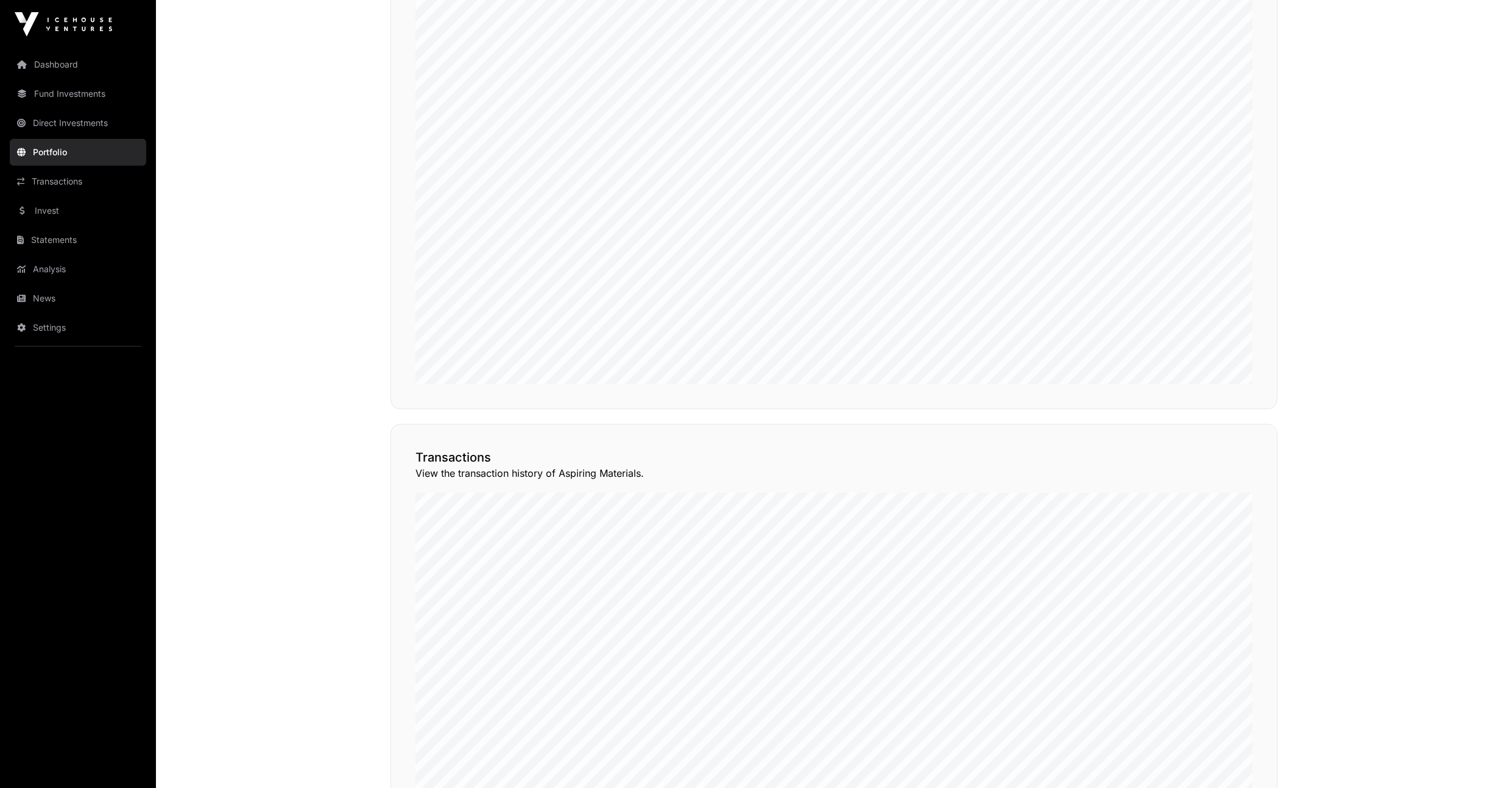
scroll to position [783, 0]
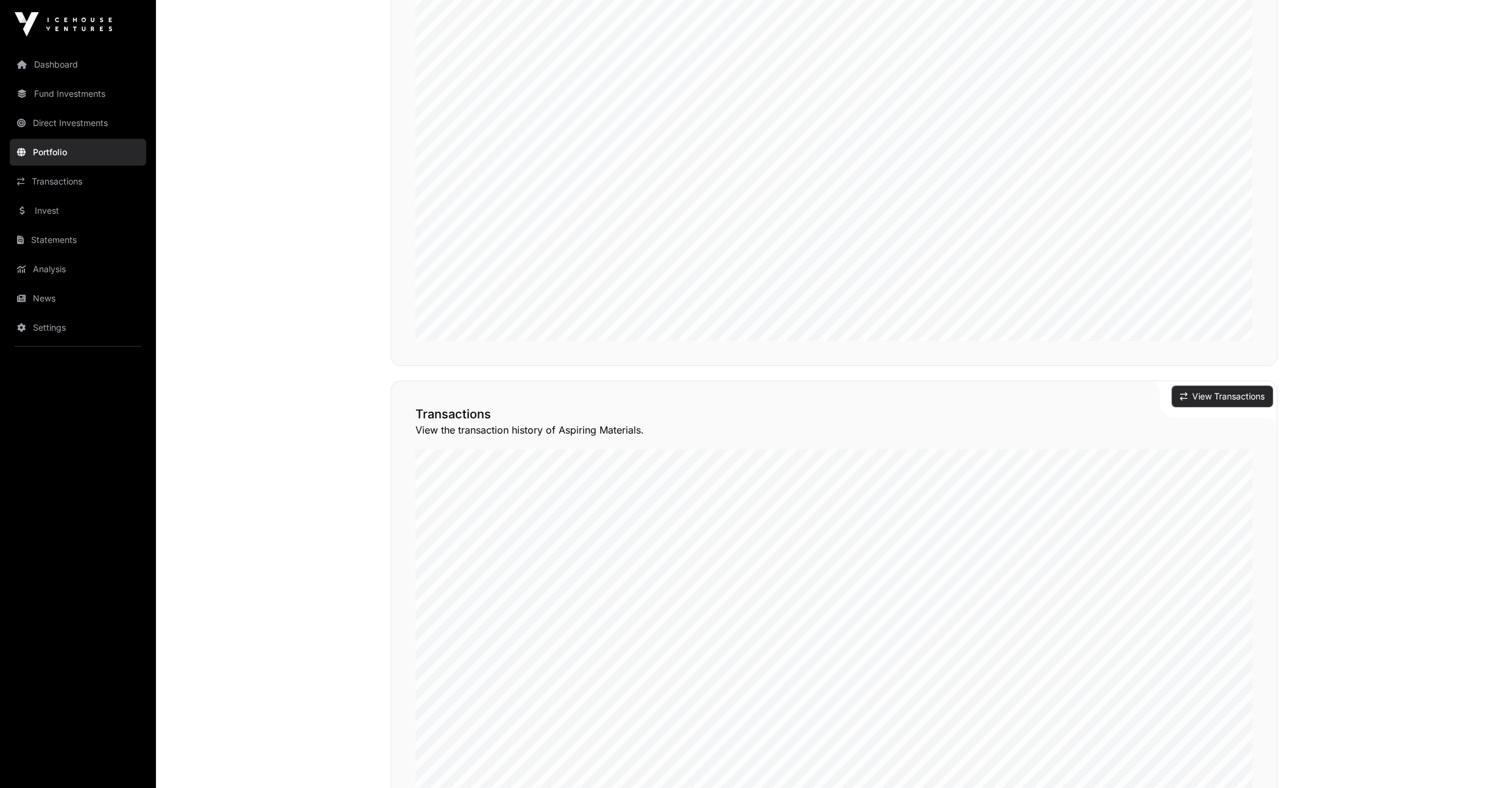
click at [1200, 405] on button "View Transactions" at bounding box center [1222, 396] width 100 height 21
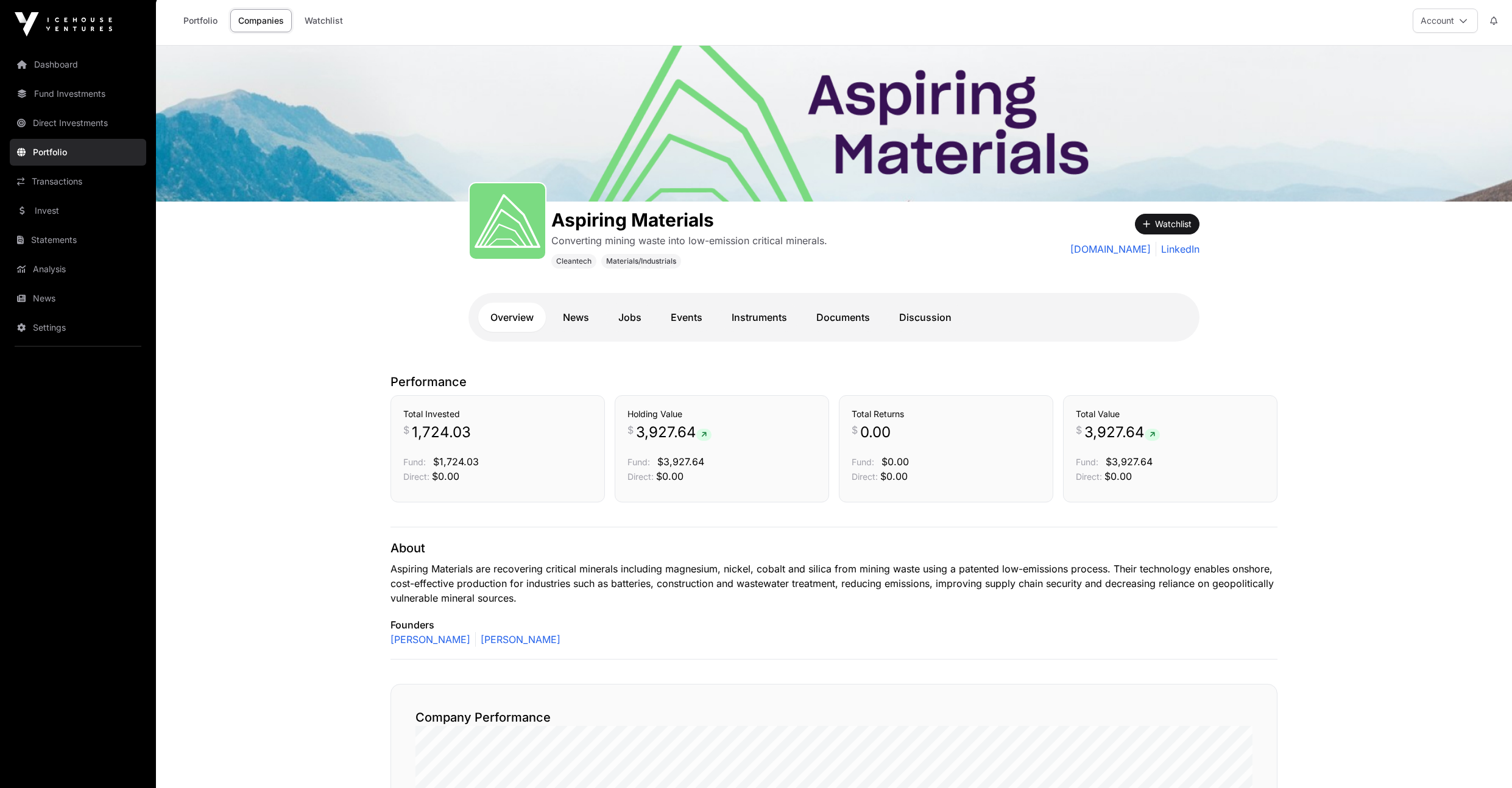
scroll to position [7, 0]
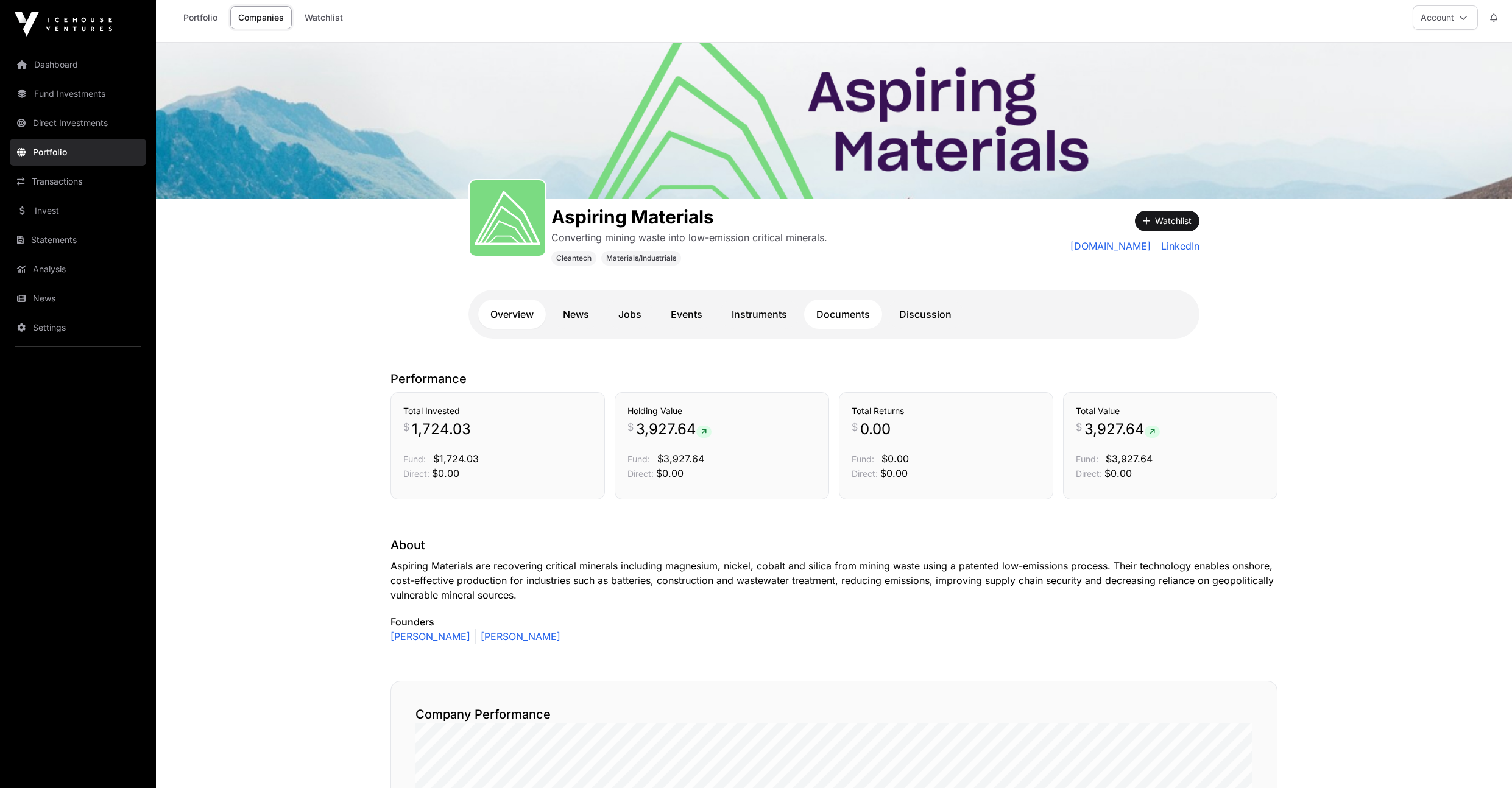
click at [849, 315] on link "Documents" at bounding box center [843, 314] width 78 height 29
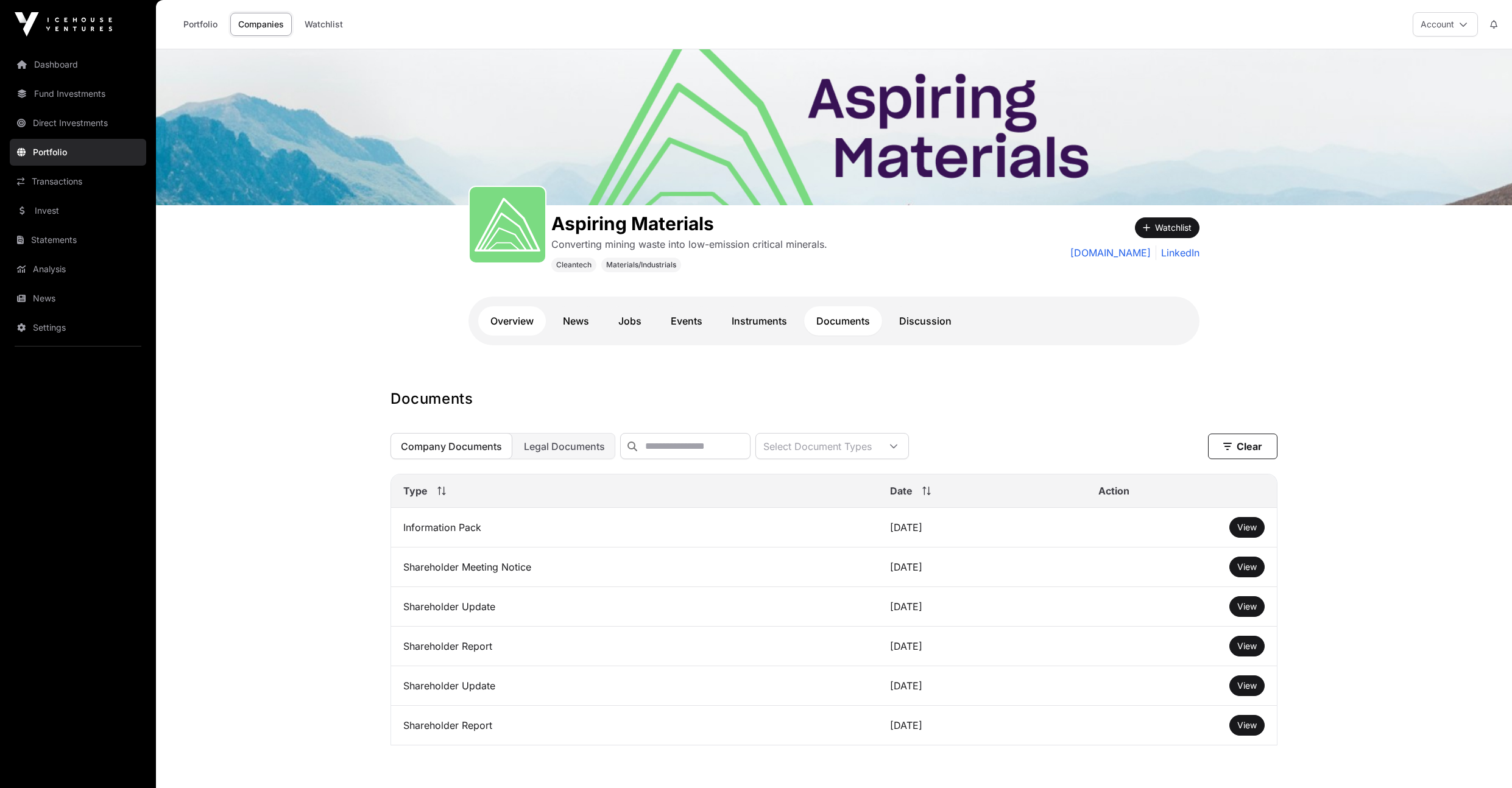
click at [501, 326] on link "Overview" at bounding box center [512, 321] width 68 height 29
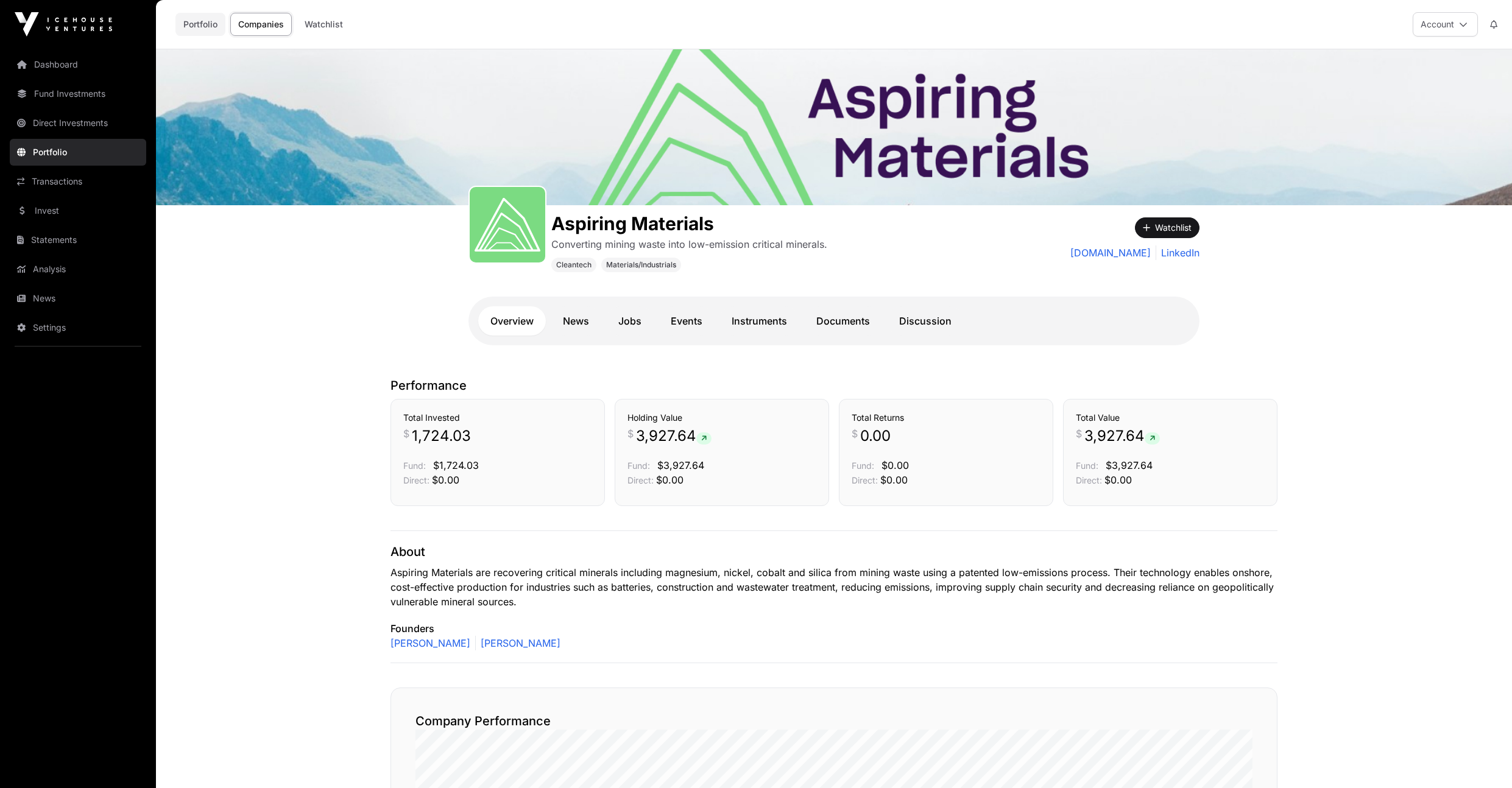
click at [221, 22] on link "Portfolio" at bounding box center [201, 24] width 50 height 23
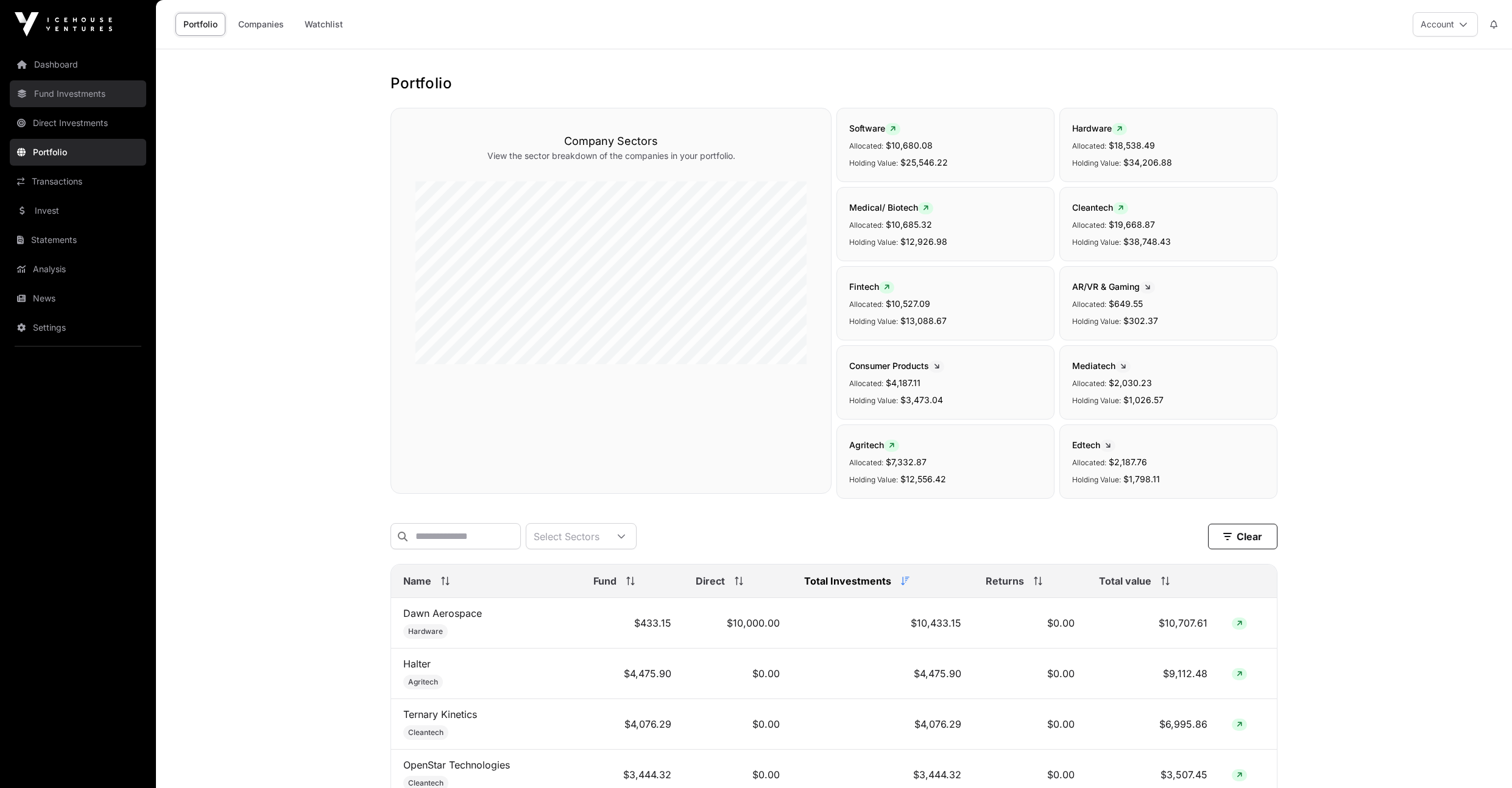
click at [73, 96] on link "Fund Investments" at bounding box center [78, 93] width 137 height 27
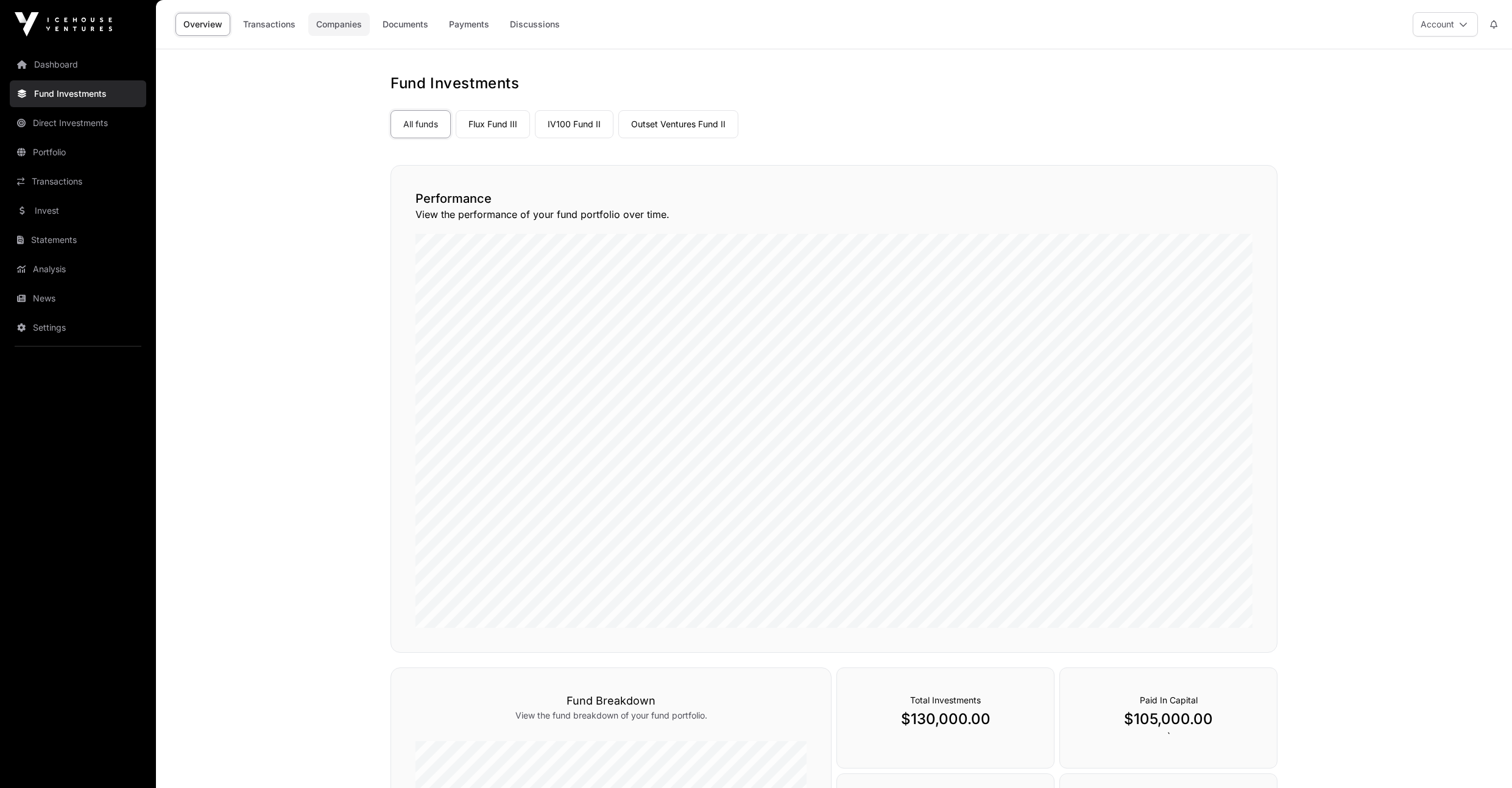
click at [335, 30] on link "Companies" at bounding box center [338, 24] width 61 height 23
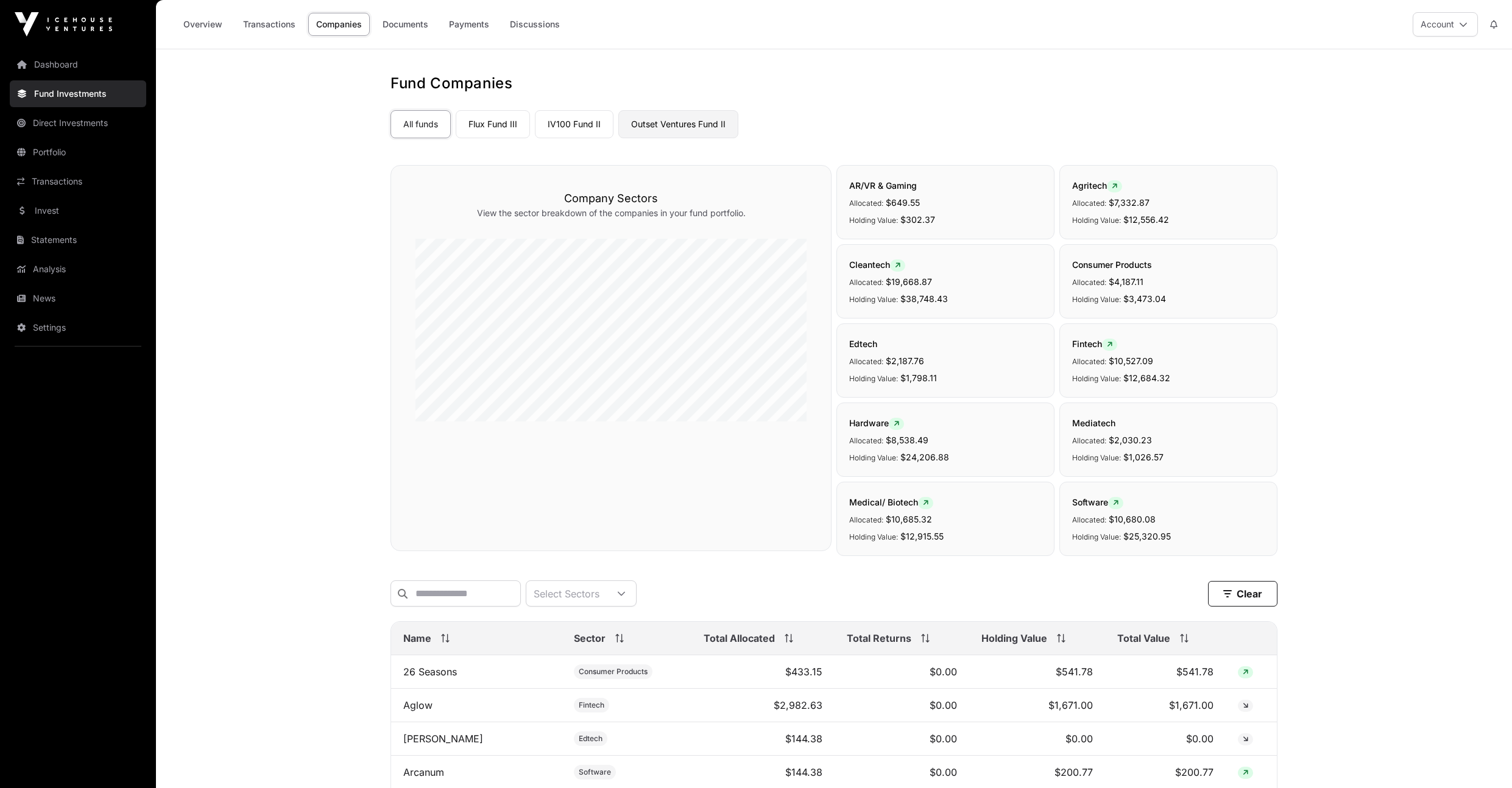
click at [672, 124] on link "Outset Ventures Fund II" at bounding box center [678, 124] width 120 height 28
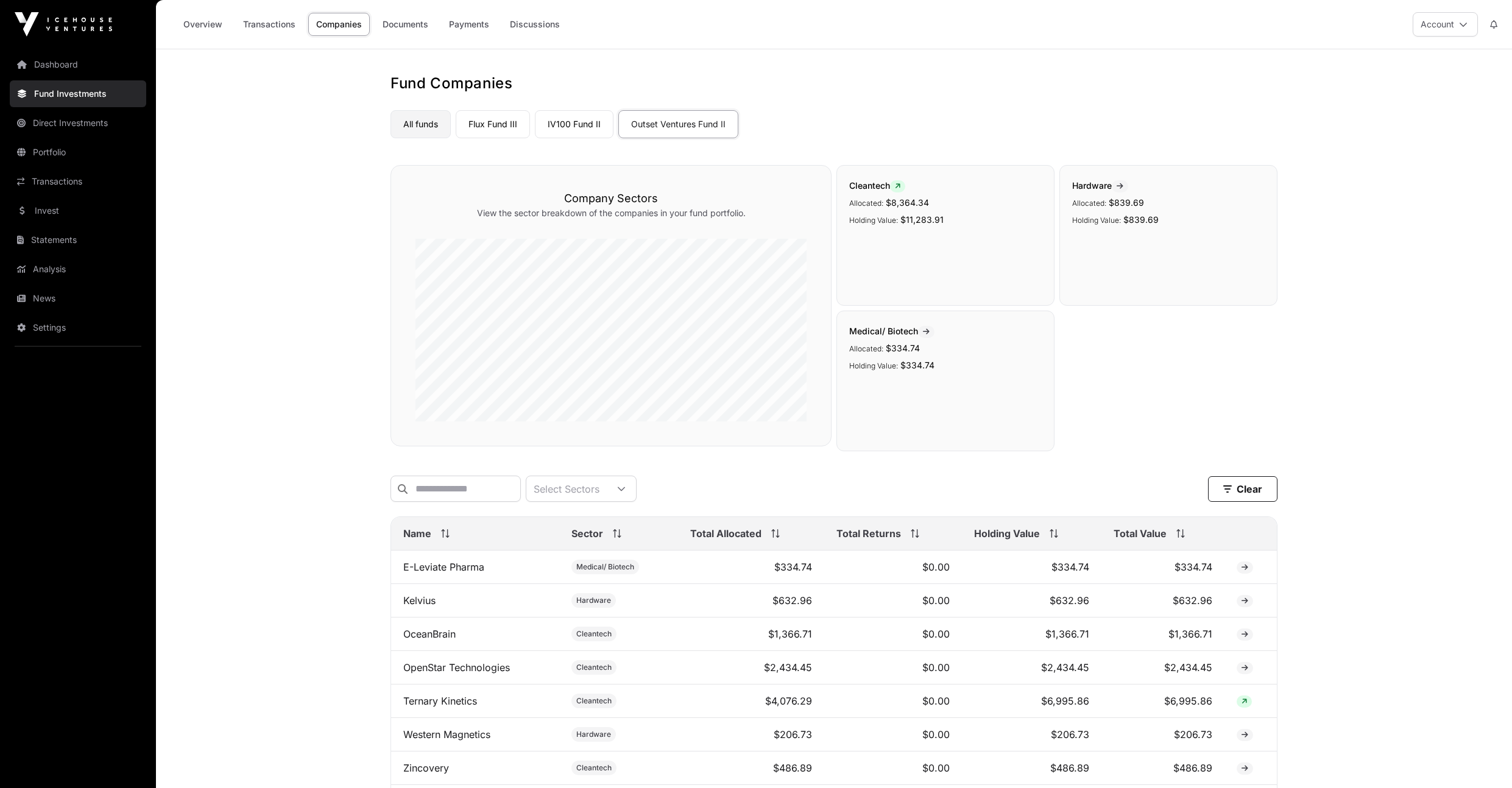
click at [446, 118] on link "All funds" at bounding box center [421, 124] width 61 height 28
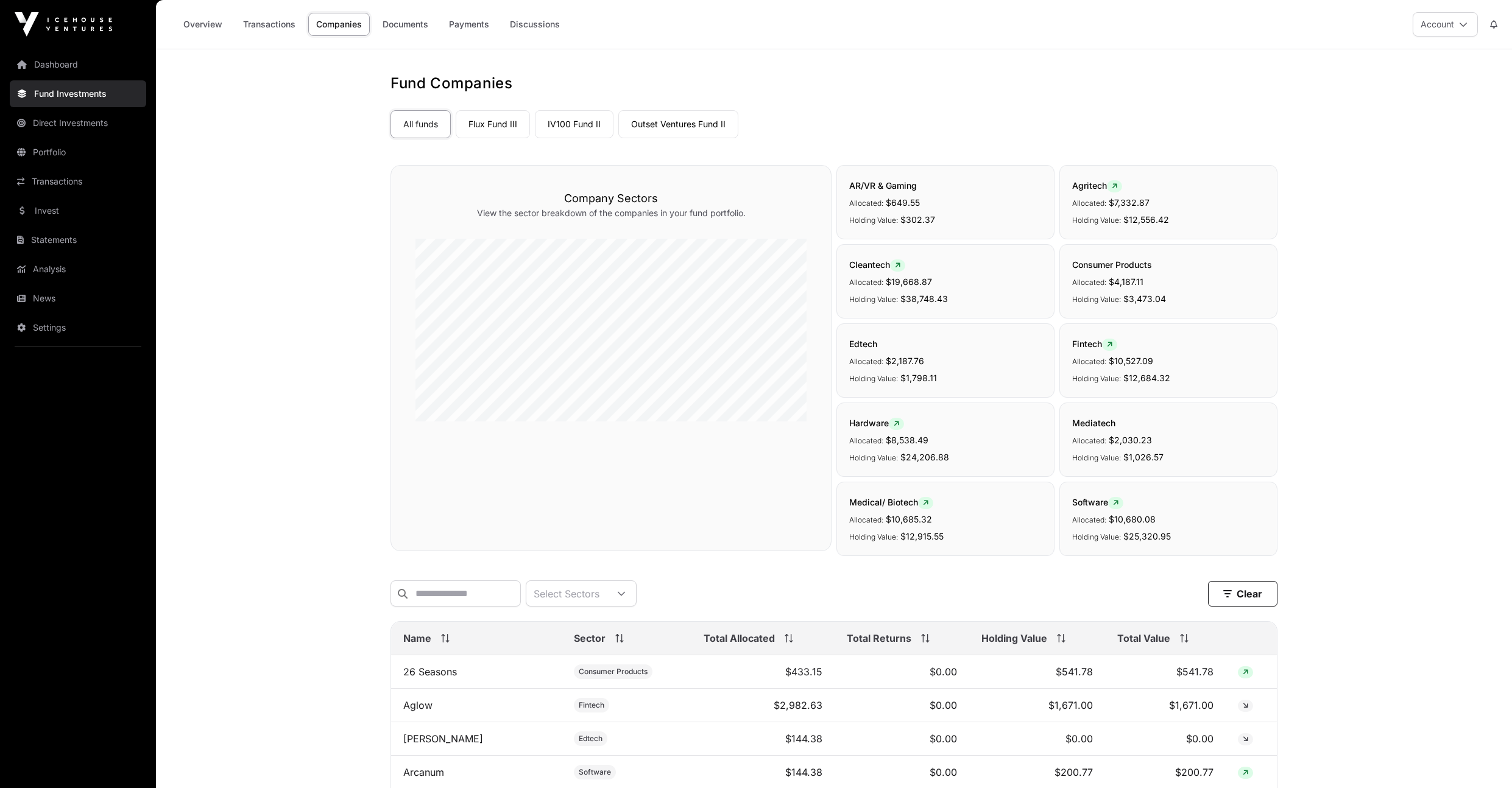
click at [1168, 645] on span "Total Value" at bounding box center [1143, 637] width 53 height 15
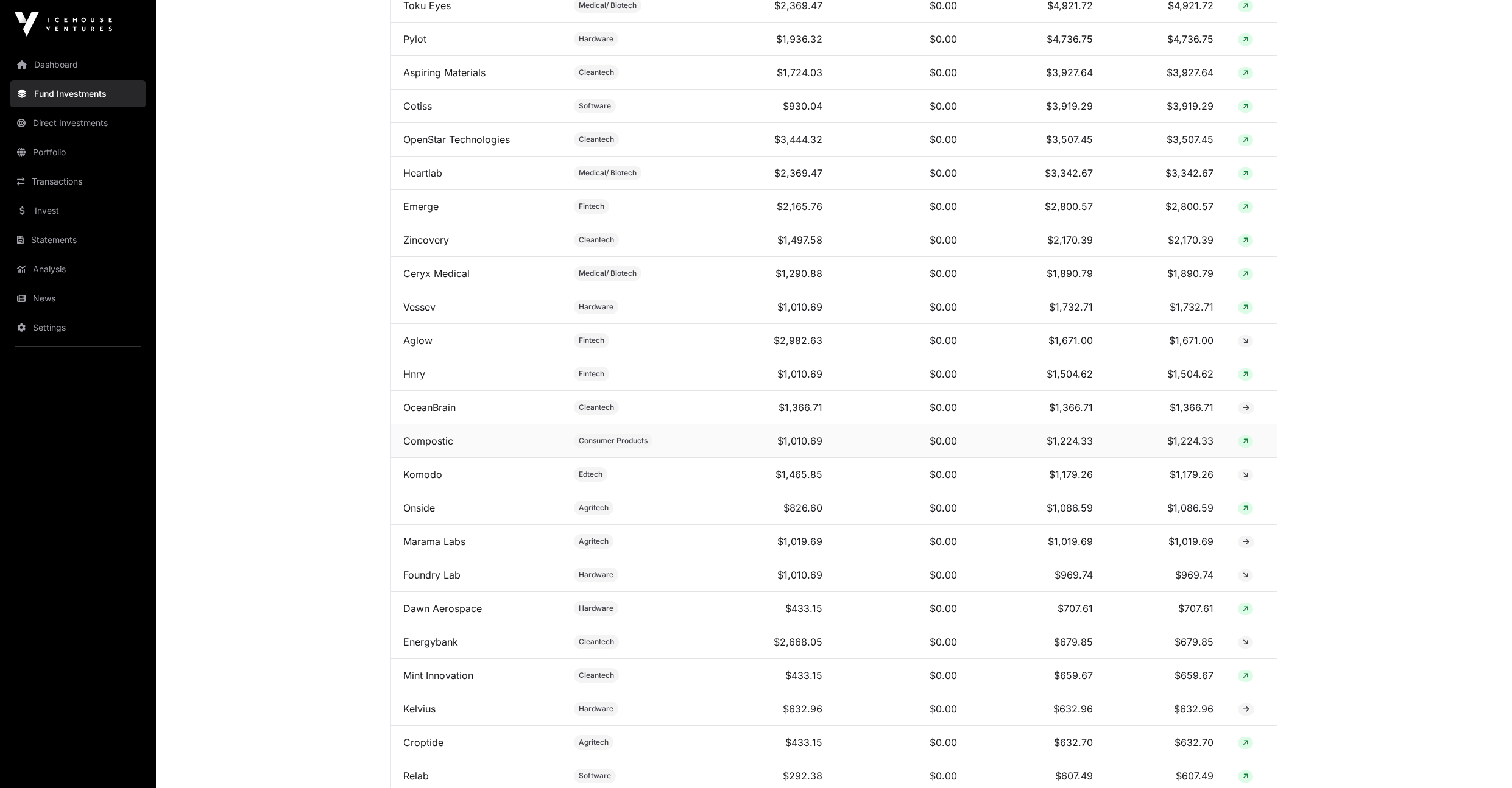
scroll to position [945, 0]
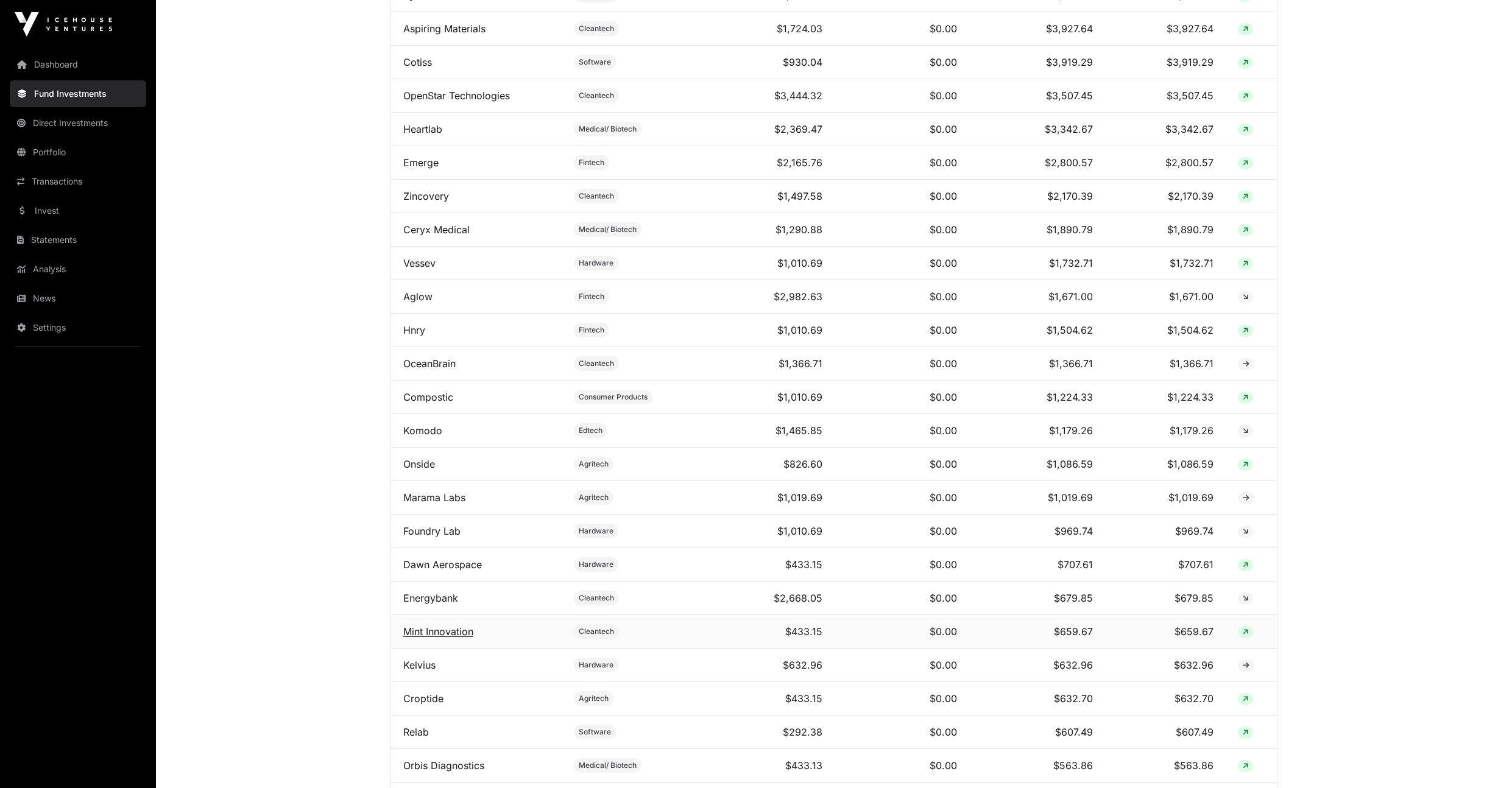
click at [450, 633] on link "Mint Innovation" at bounding box center [438, 631] width 70 height 12
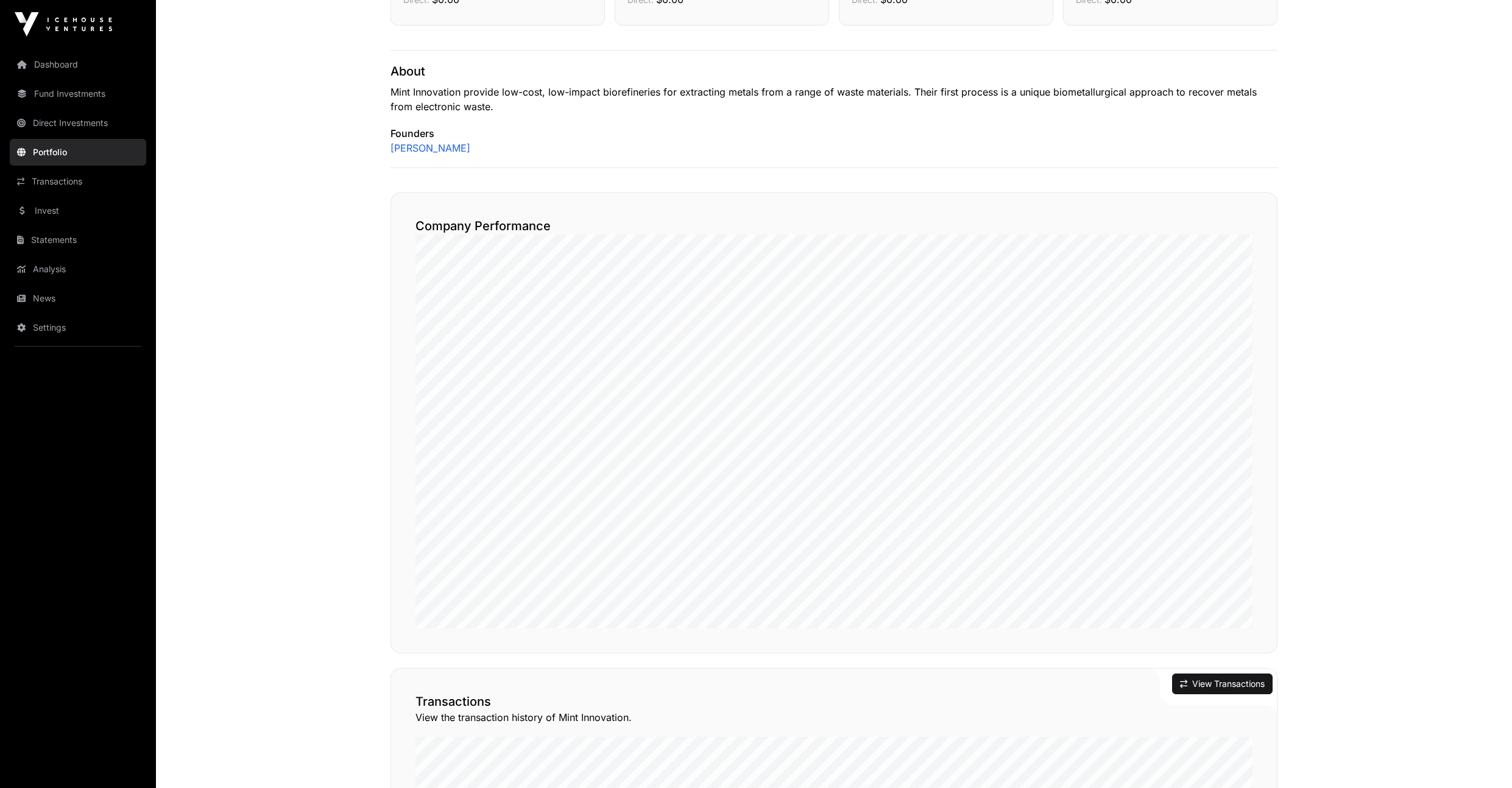
scroll to position [604, 0]
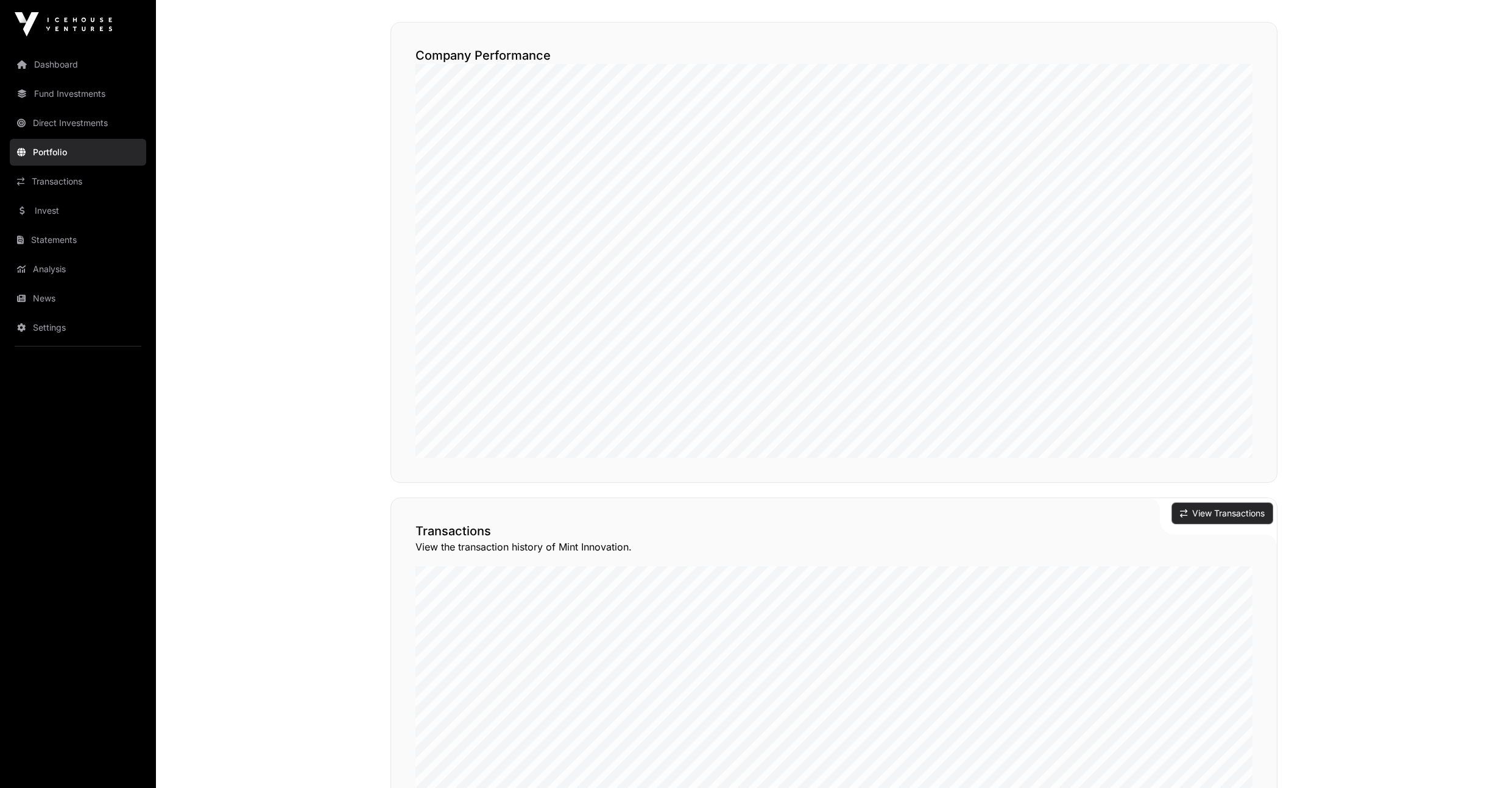
click at [1217, 515] on button "View Transactions" at bounding box center [1222, 513] width 100 height 21
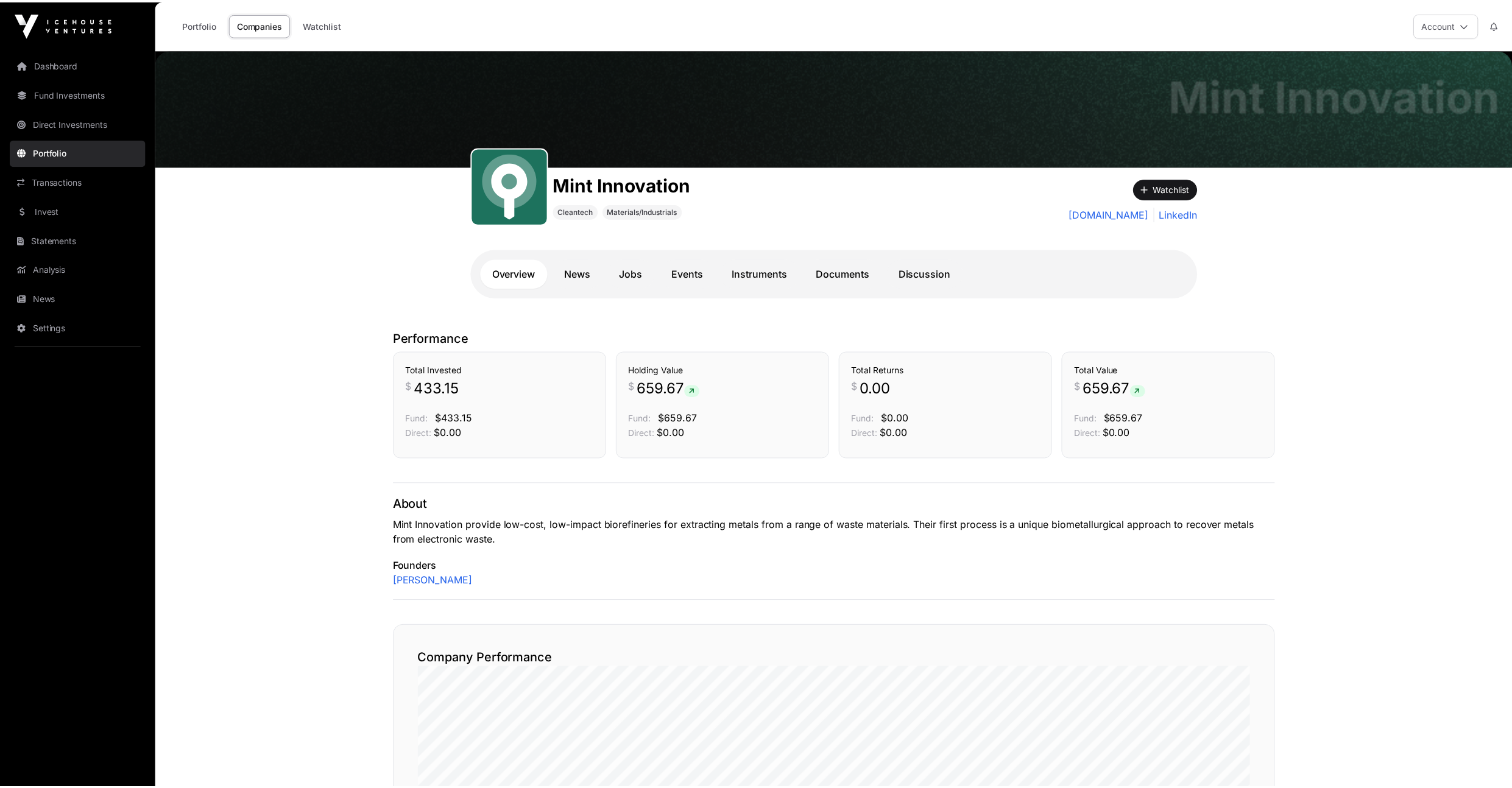
scroll to position [604, 0]
